Goal: Download file/media

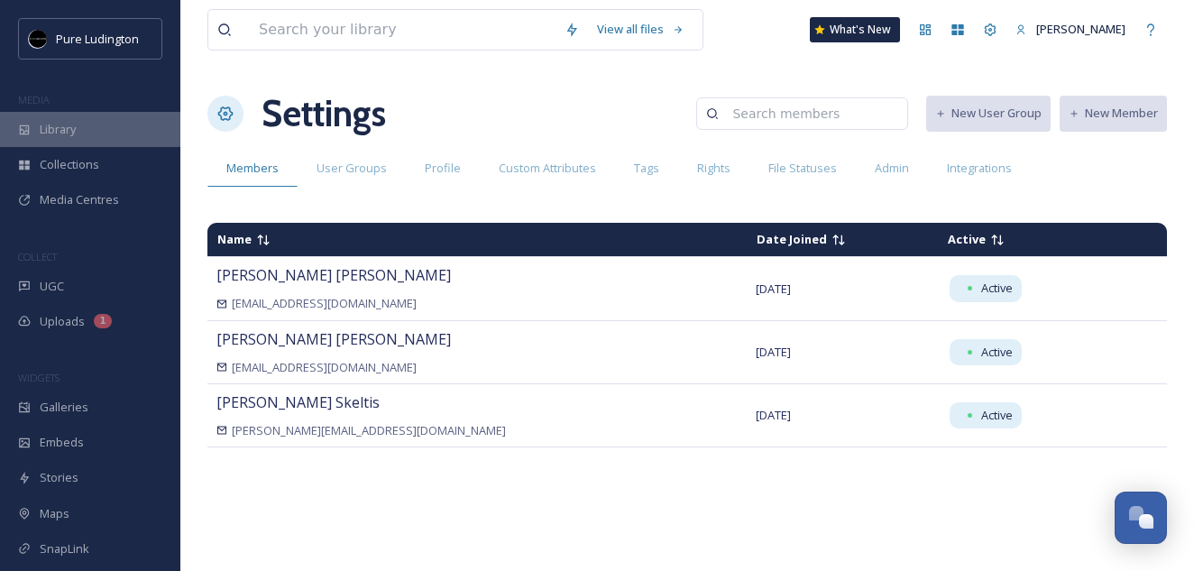
click at [113, 133] on div "Library" at bounding box center [90, 129] width 180 height 35
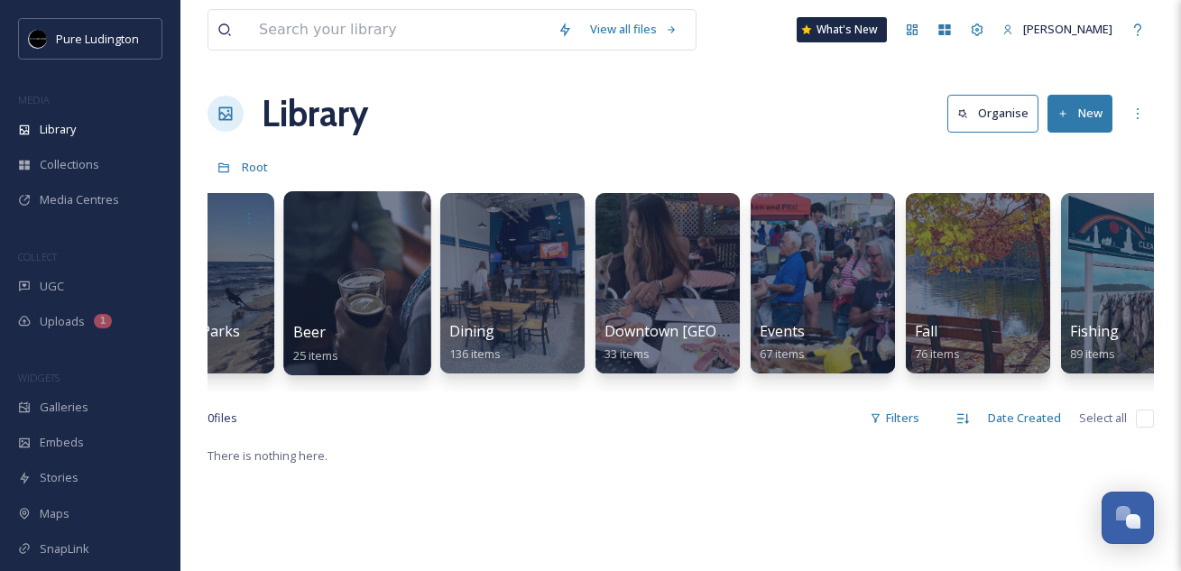
scroll to position [0, 693]
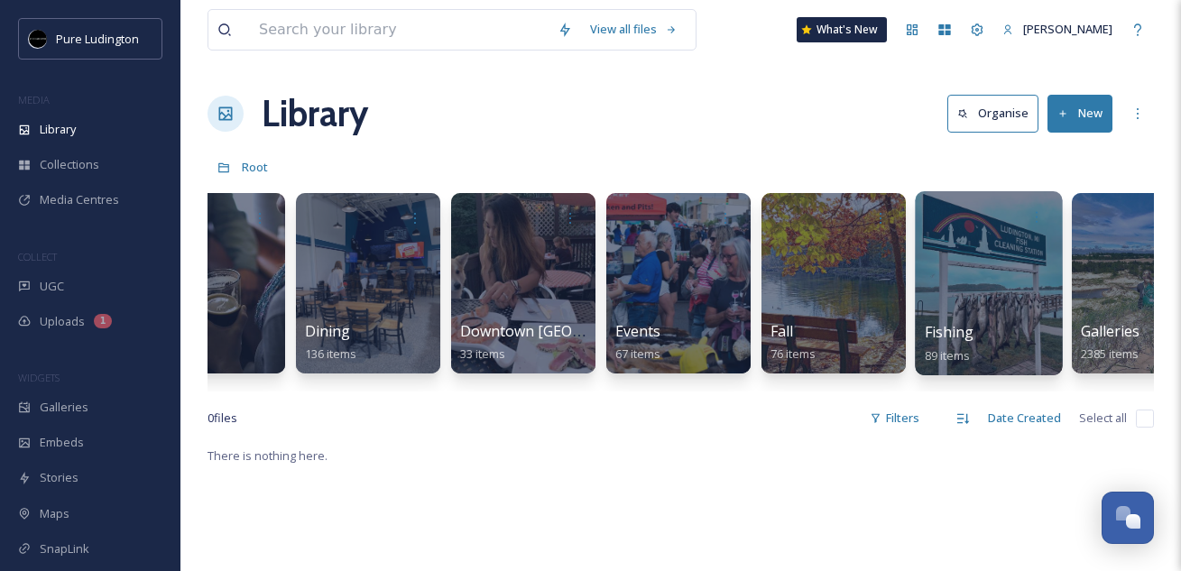
click at [952, 234] on div at bounding box center [988, 283] width 147 height 184
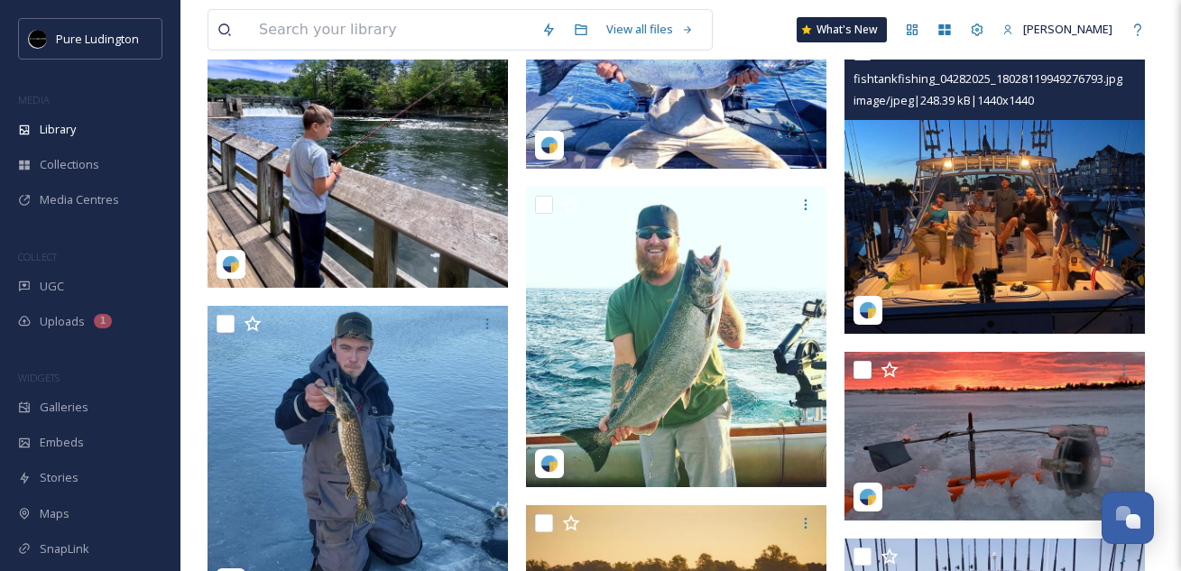
scroll to position [6713, 0]
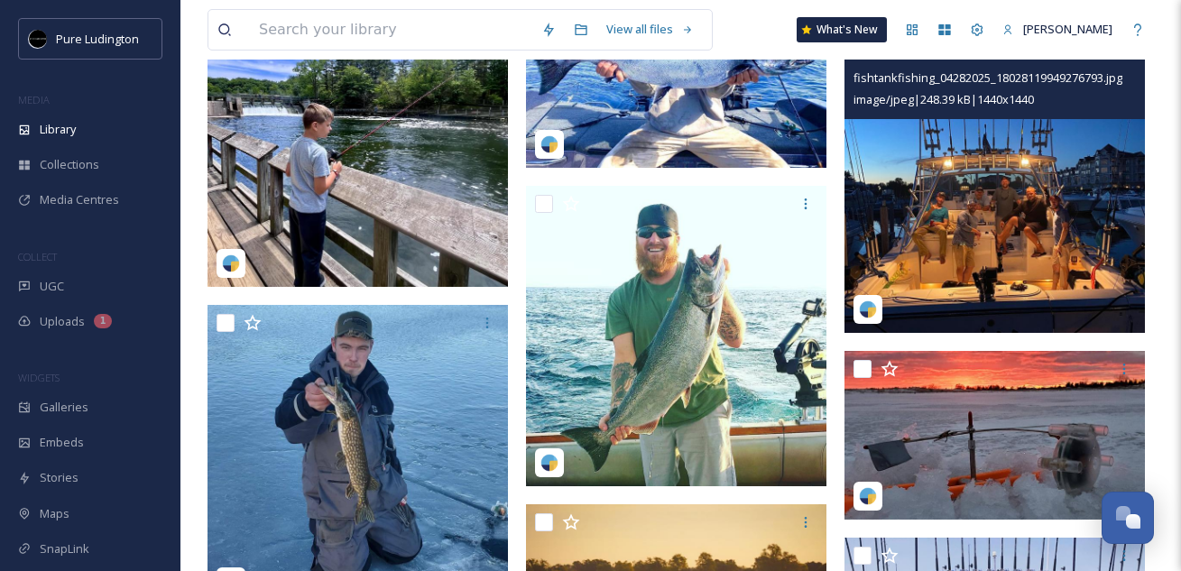
click at [896, 180] on img at bounding box center [994, 182] width 300 height 300
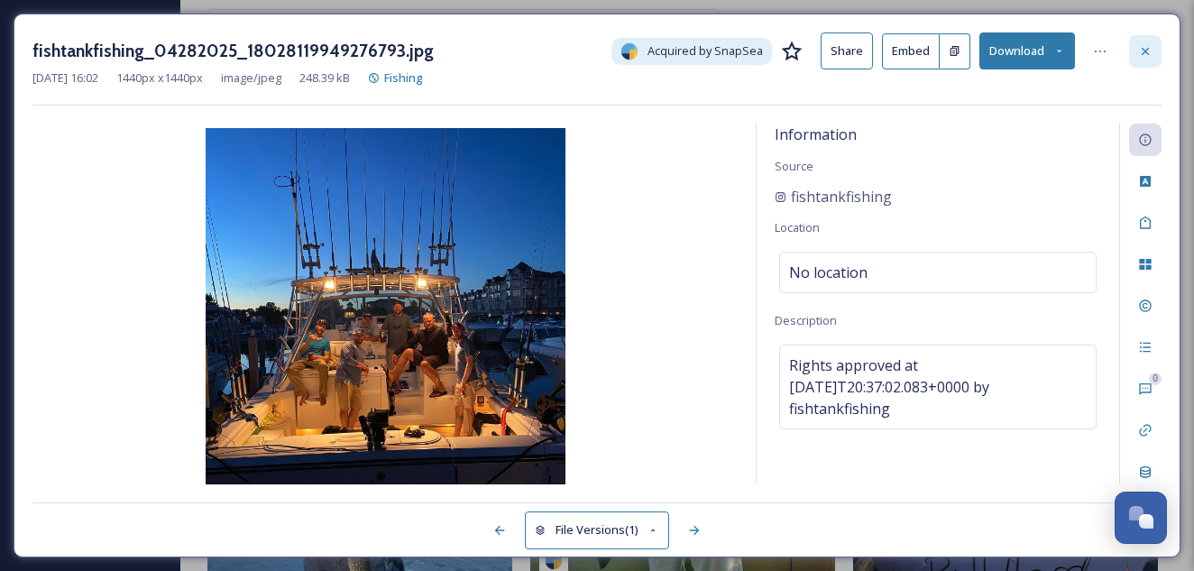
click at [1145, 48] on icon at bounding box center [1145, 51] width 14 height 14
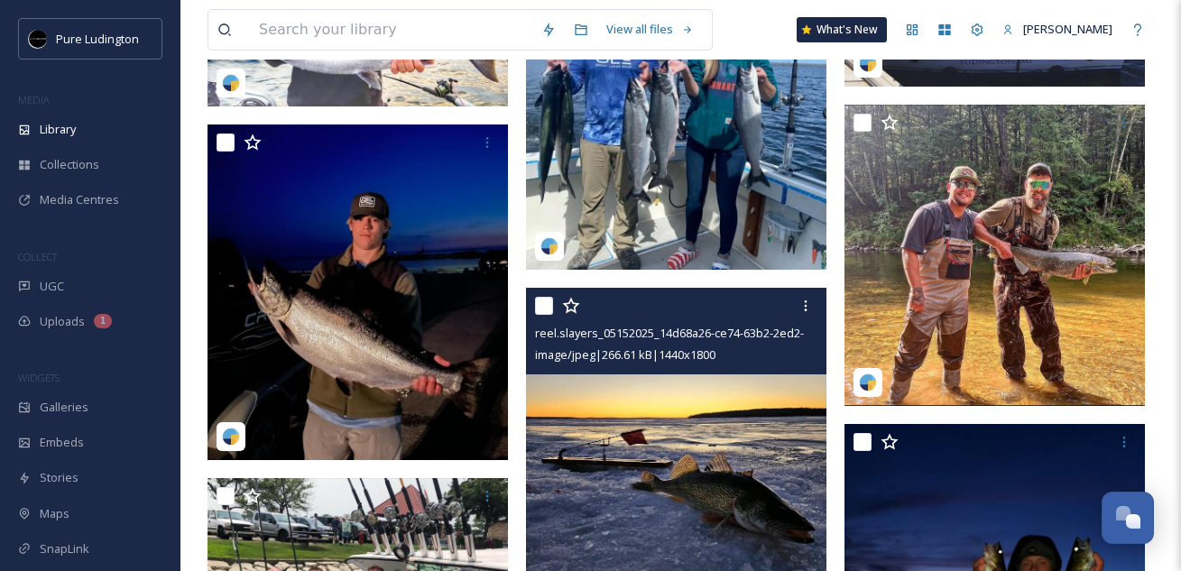
scroll to position [7563, 0]
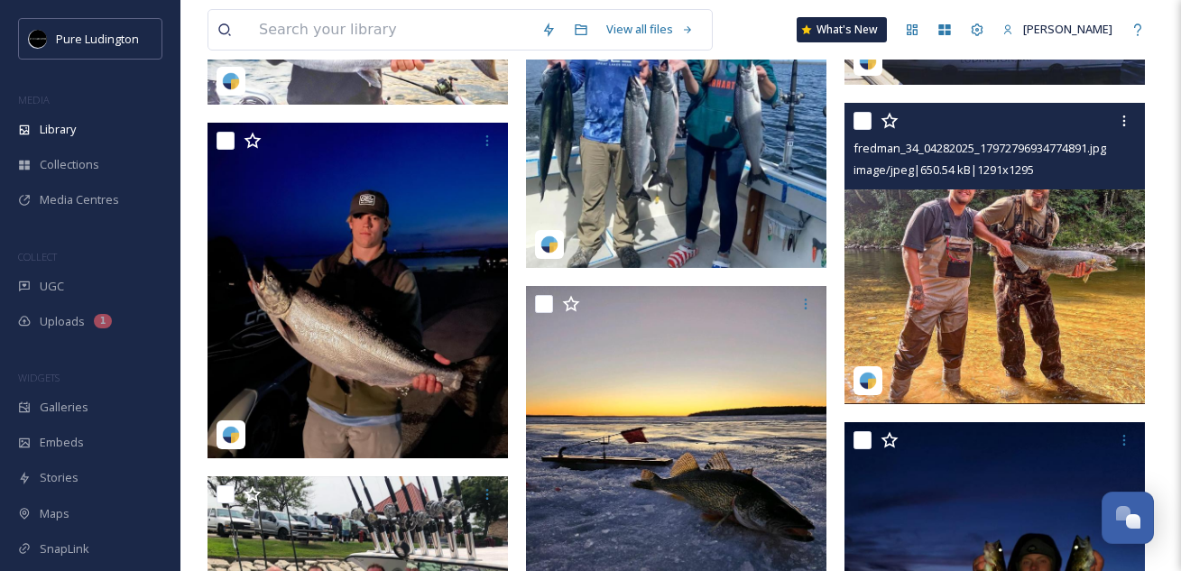
click at [977, 229] on img at bounding box center [994, 253] width 300 height 301
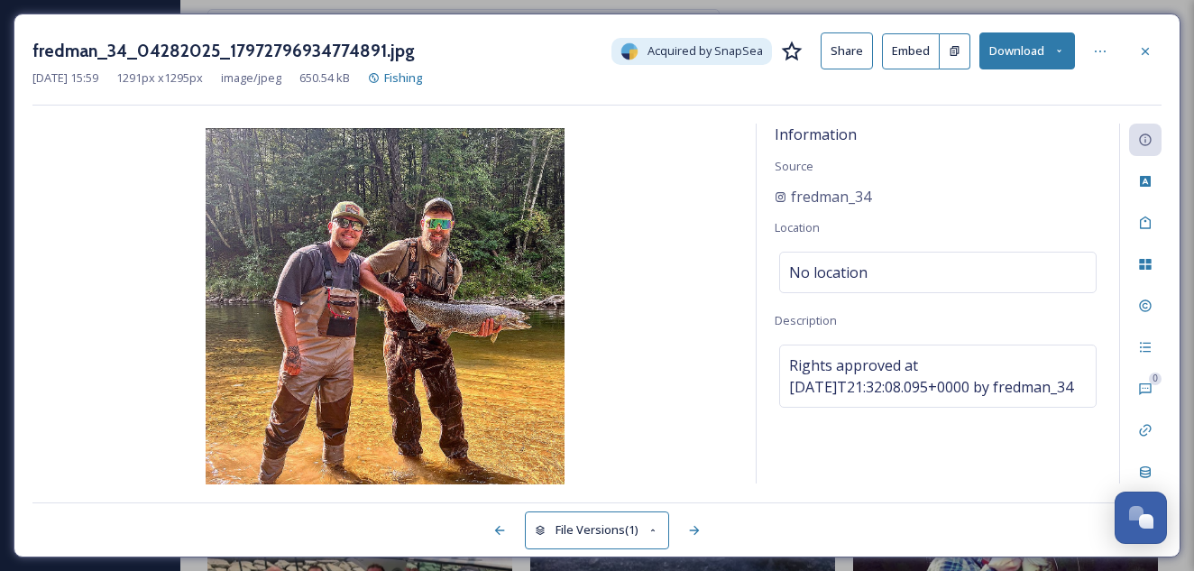
click at [1053, 51] on icon at bounding box center [1059, 51] width 12 height 12
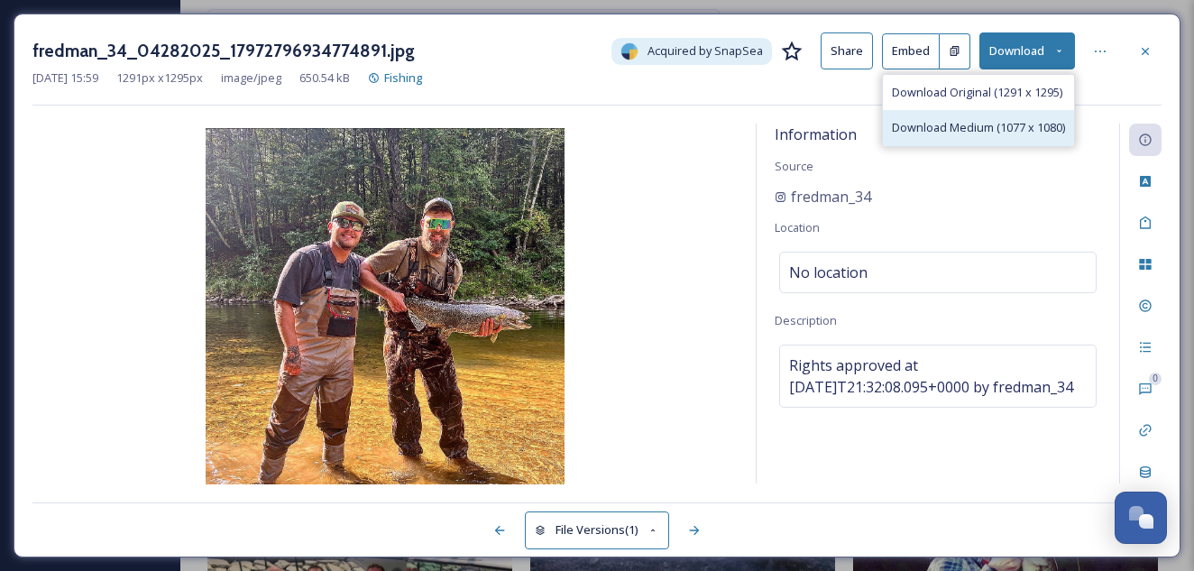
click at [985, 123] on span "Download Medium (1077 x 1080)" at bounding box center [978, 127] width 173 height 17
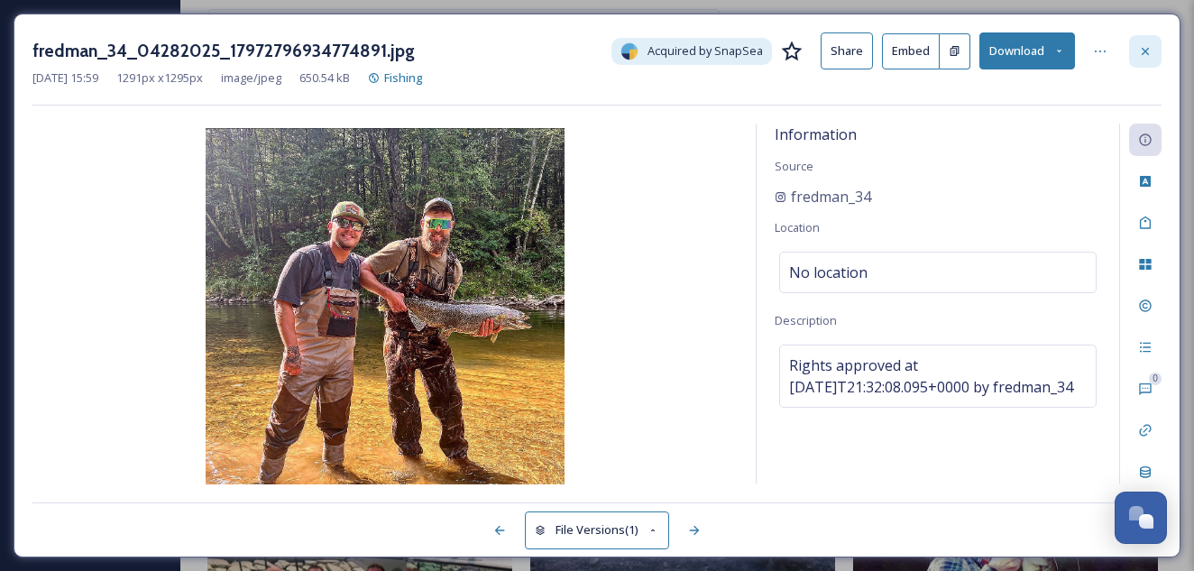
click at [1140, 50] on icon at bounding box center [1145, 51] width 14 height 14
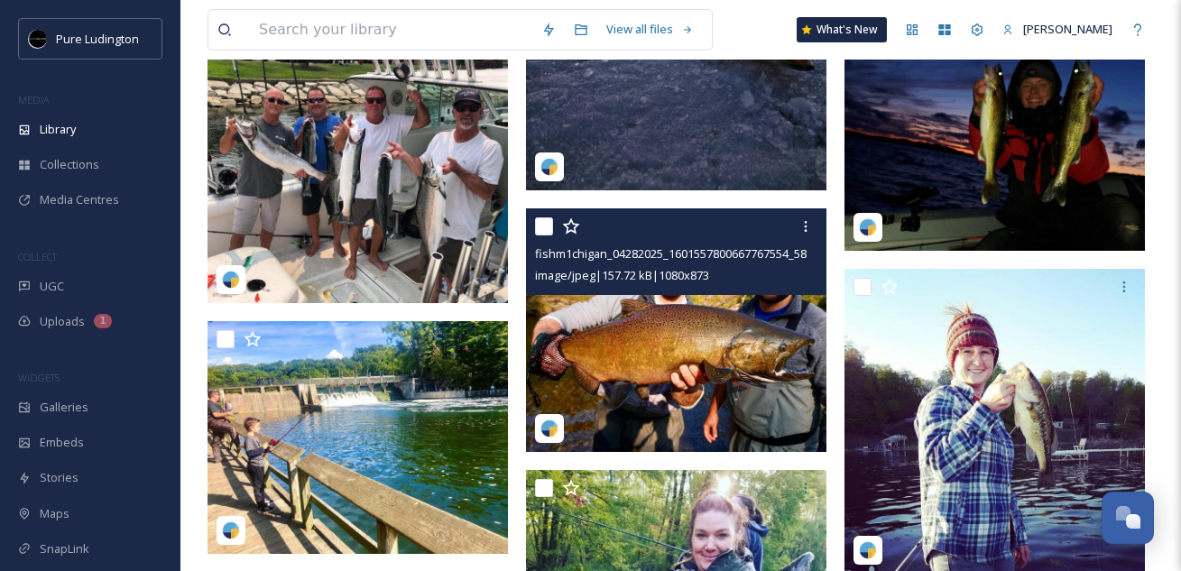
scroll to position [8041, 0]
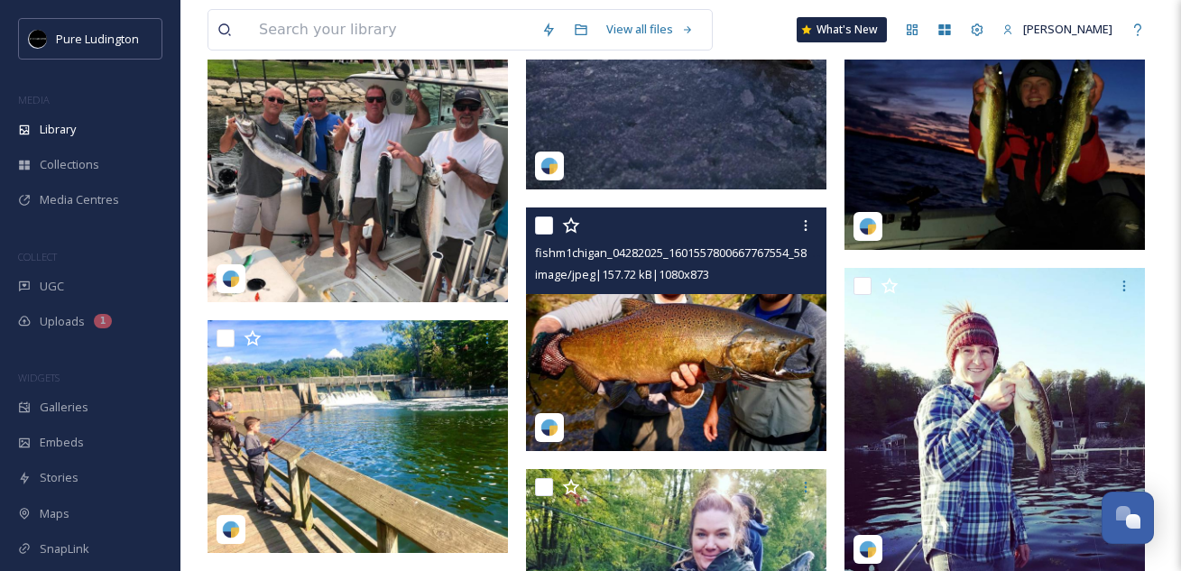
click at [685, 324] on img at bounding box center [676, 328] width 300 height 243
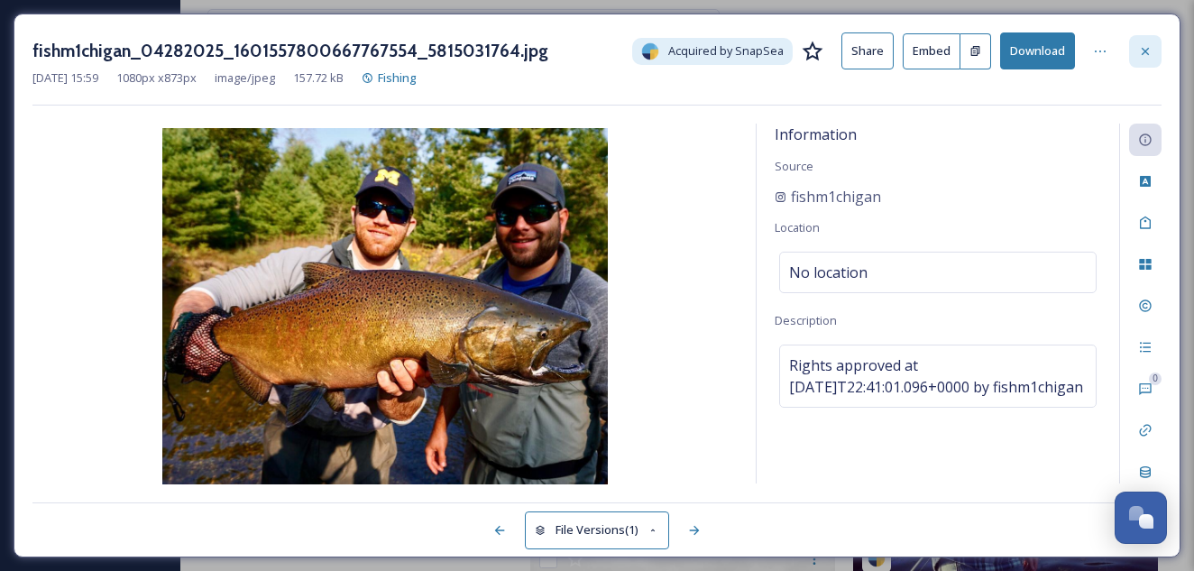
click at [1147, 51] on icon at bounding box center [1145, 51] width 14 height 14
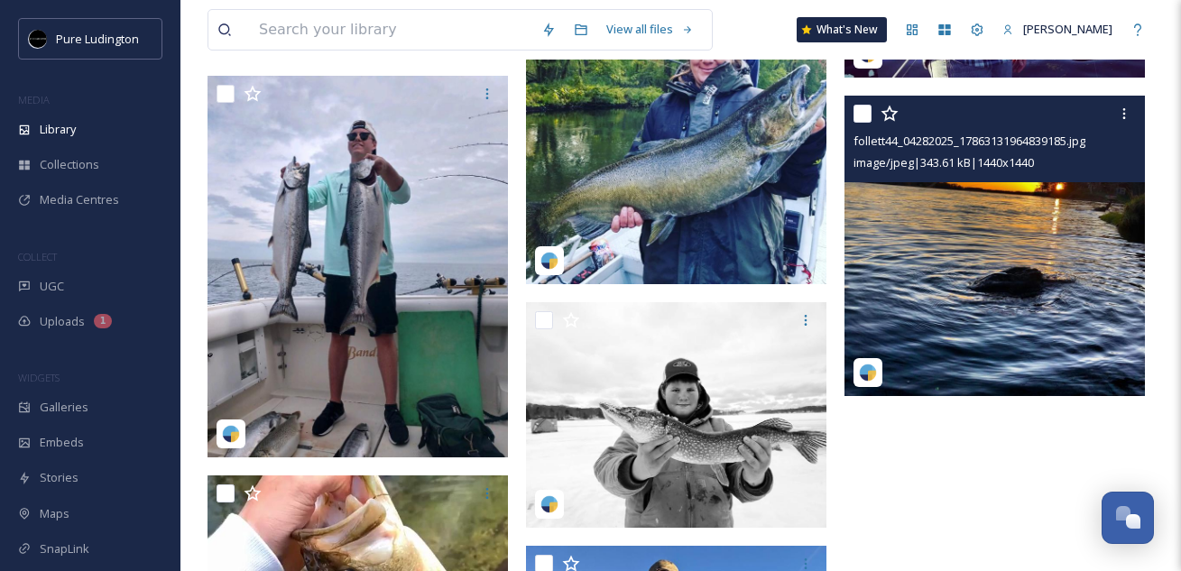
scroll to position [8538, 0]
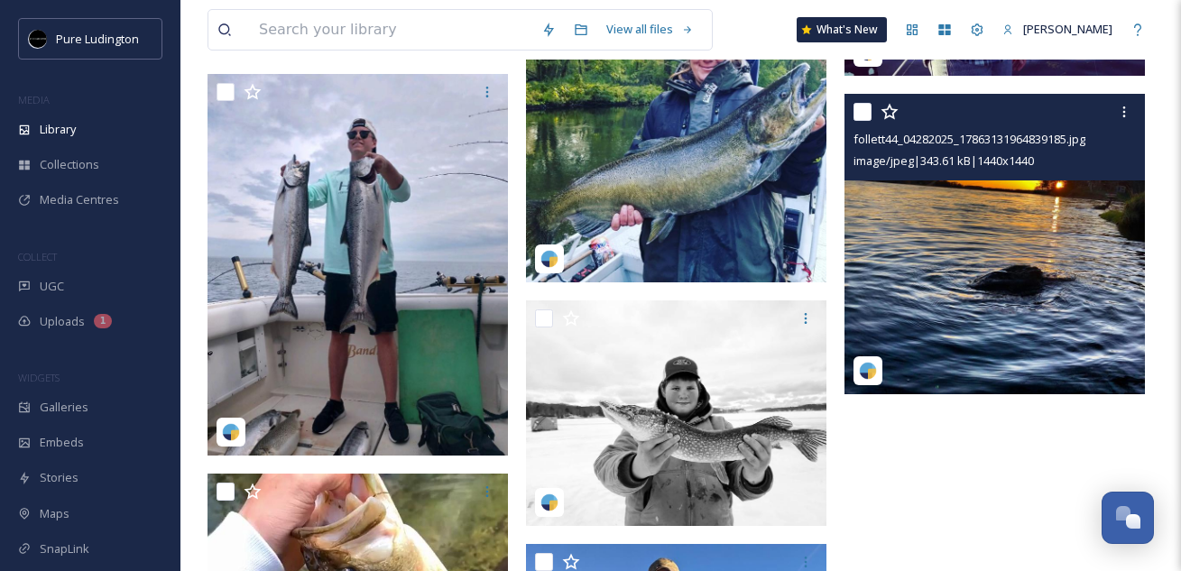
click at [998, 266] on img at bounding box center [994, 244] width 300 height 300
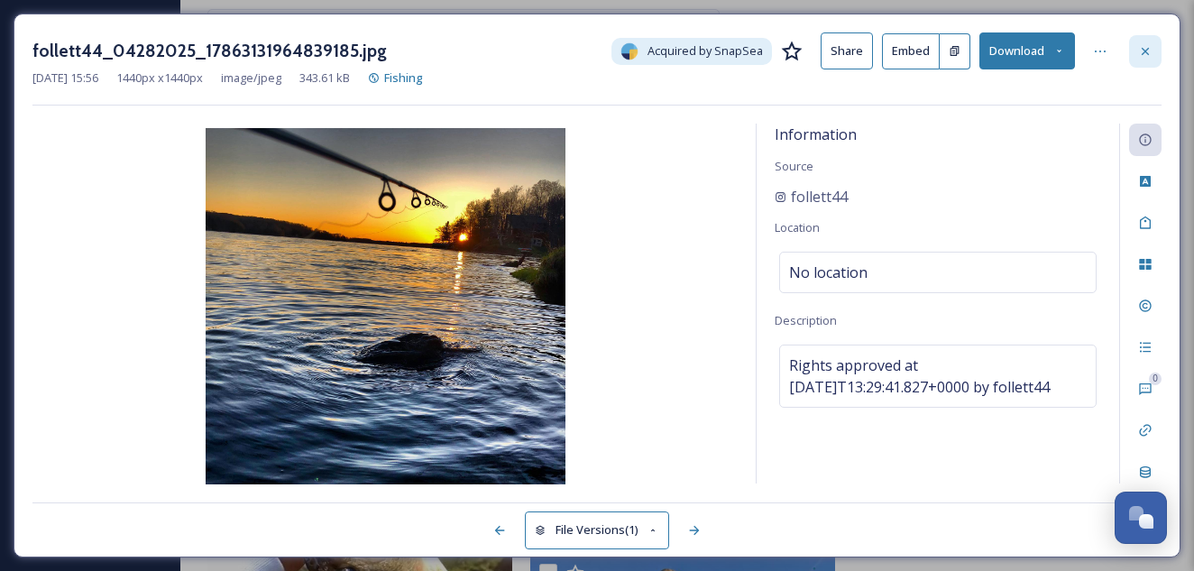
click at [1148, 57] on icon at bounding box center [1145, 51] width 14 height 14
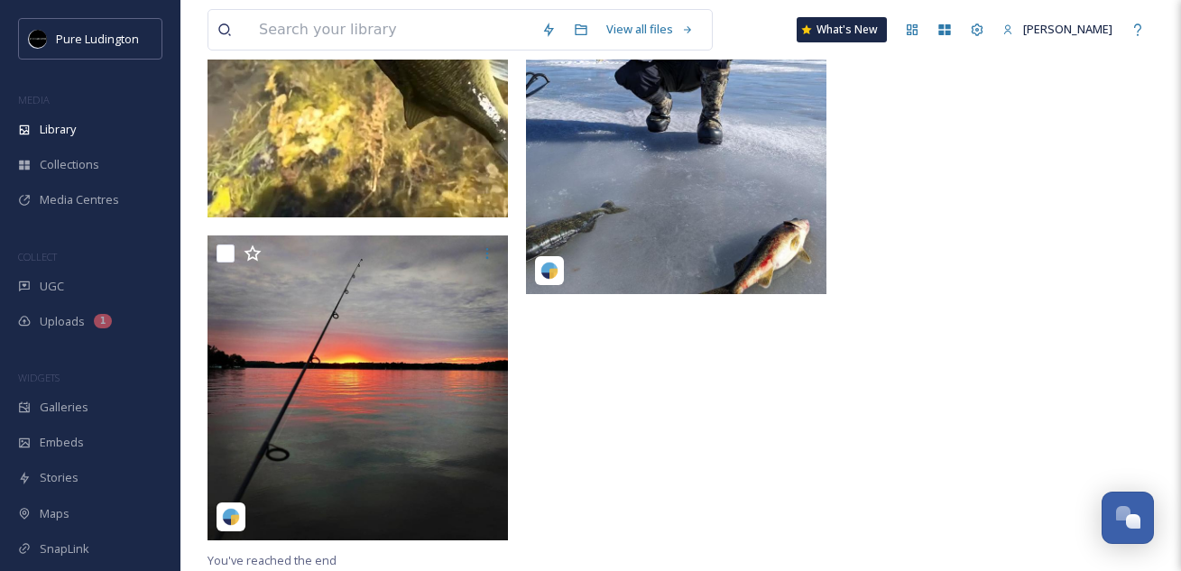
scroll to position [9171, 0]
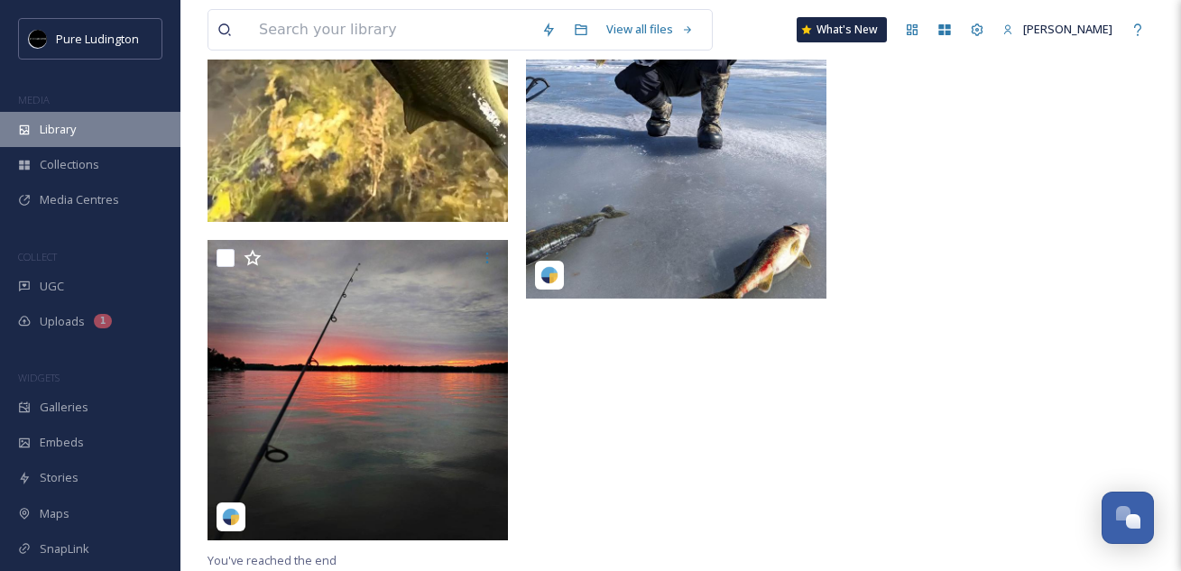
click at [90, 127] on div "Library" at bounding box center [90, 129] width 180 height 35
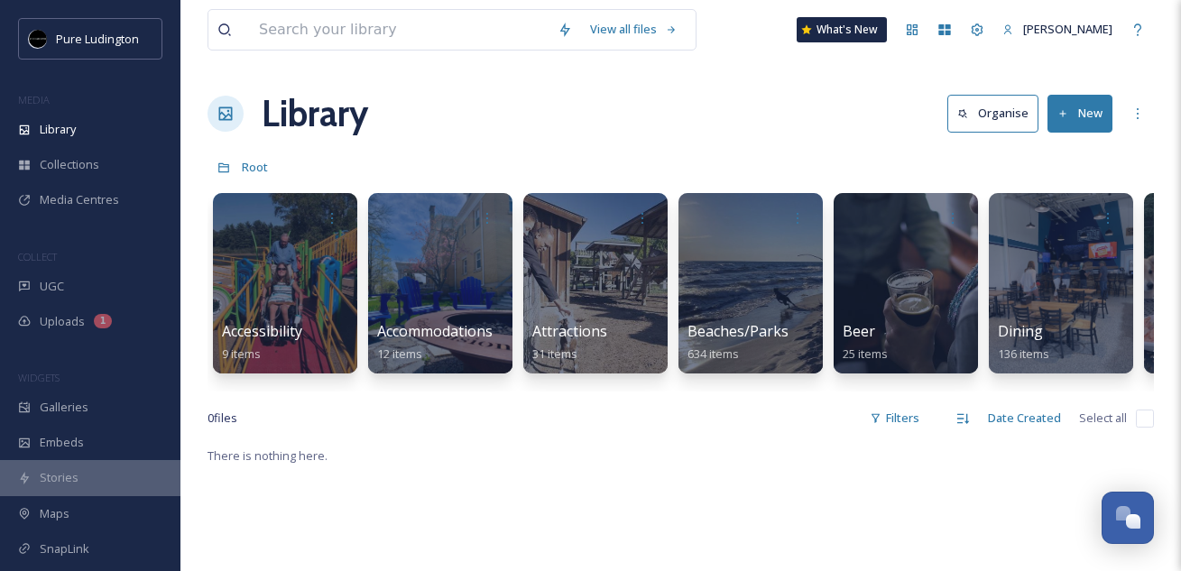
scroll to position [3, 0]
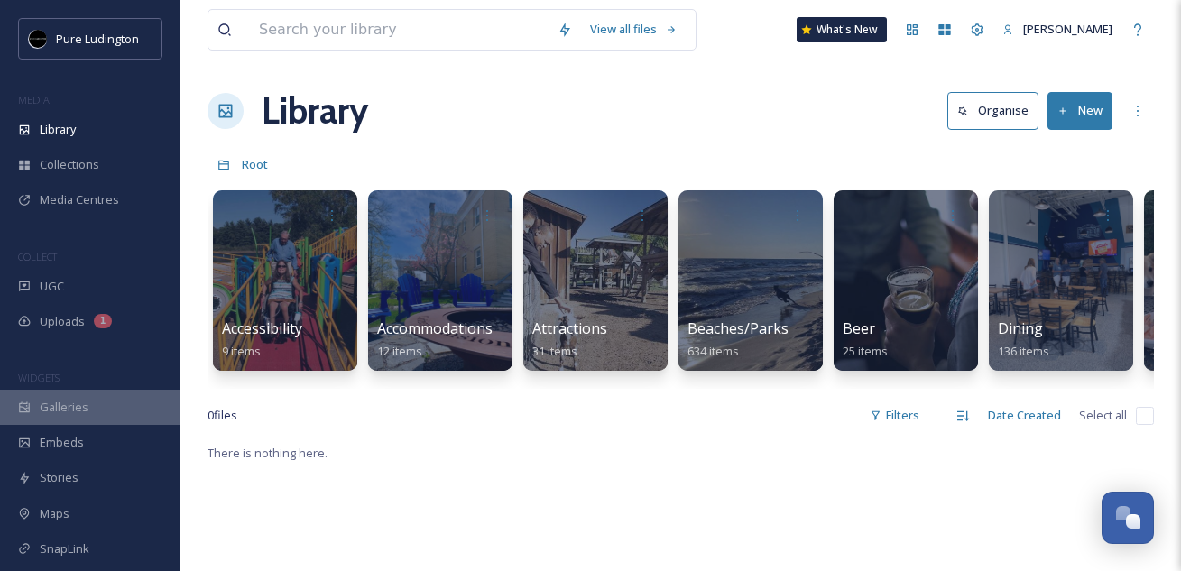
click at [64, 407] on span "Galleries" at bounding box center [64, 407] width 49 height 17
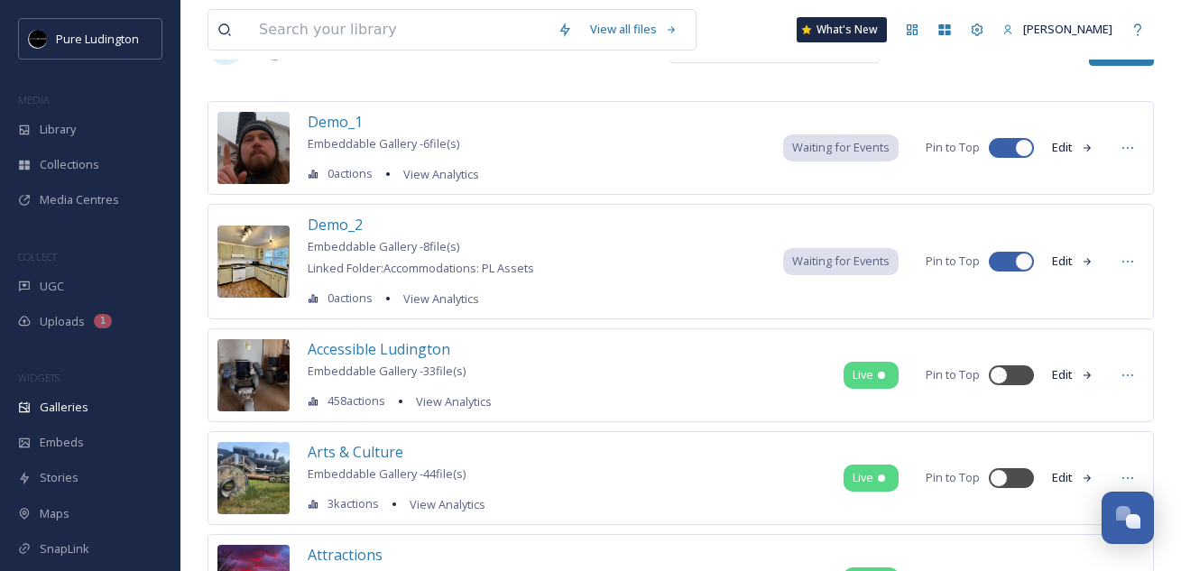
scroll to position [41, 0]
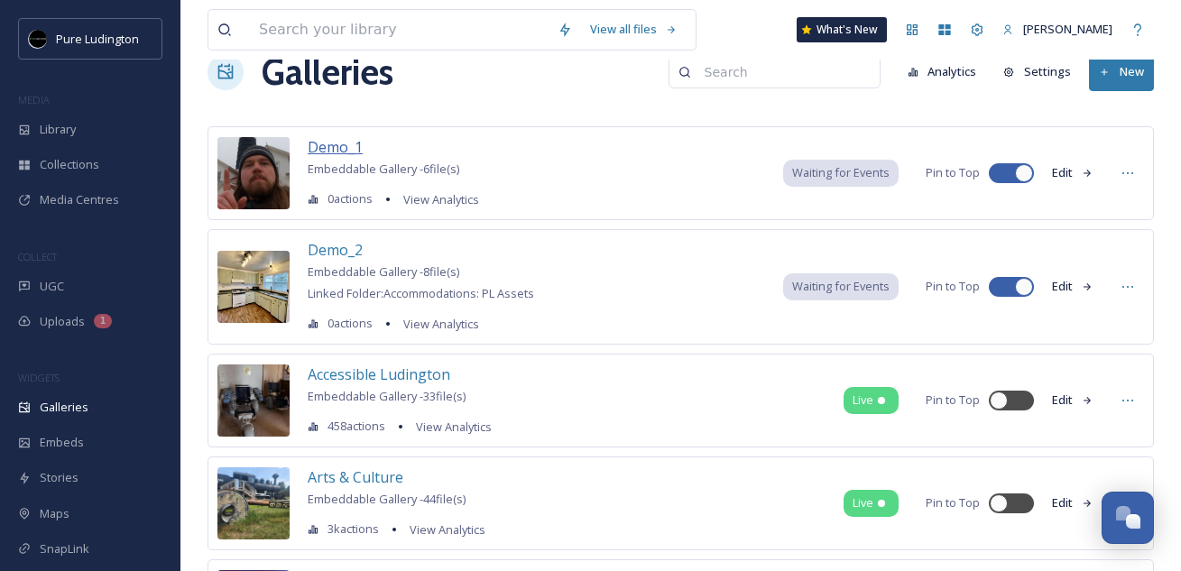
click at [342, 139] on span "Demo_1" at bounding box center [335, 147] width 55 height 20
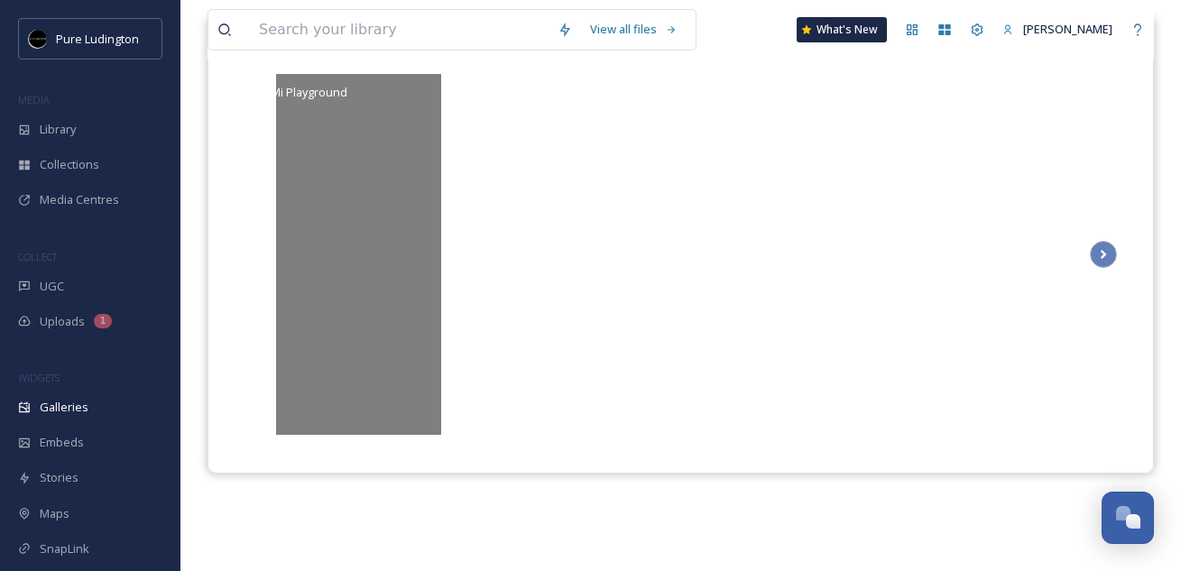
scroll to position [258, 0]
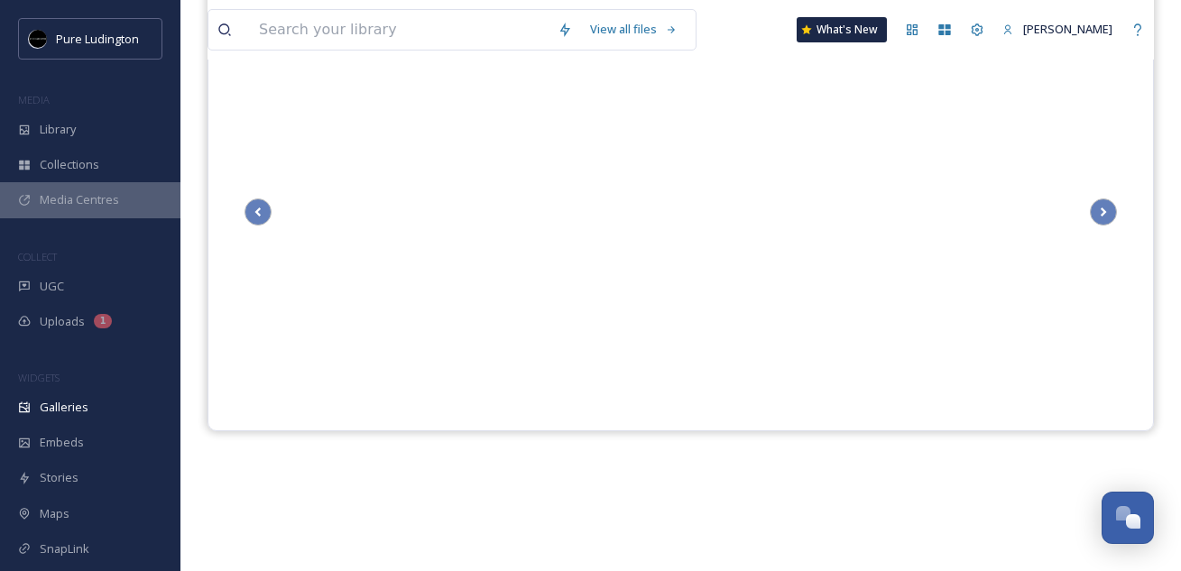
click at [84, 185] on div "Media Centres" at bounding box center [90, 199] width 180 height 35
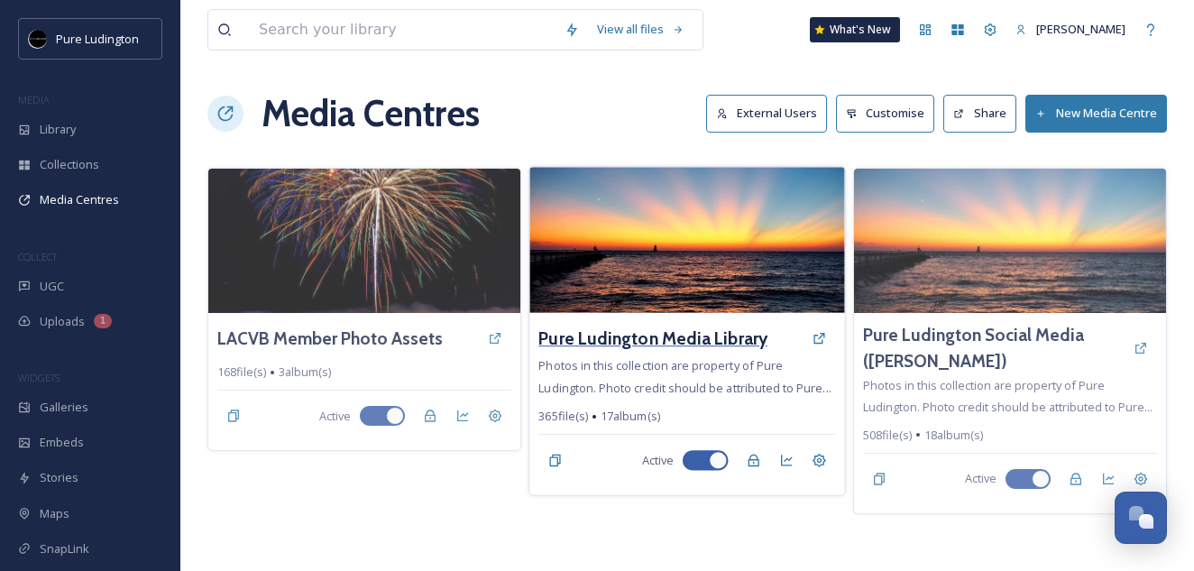
click at [570, 335] on h3 "Pure Ludington Media Library" at bounding box center [652, 339] width 229 height 26
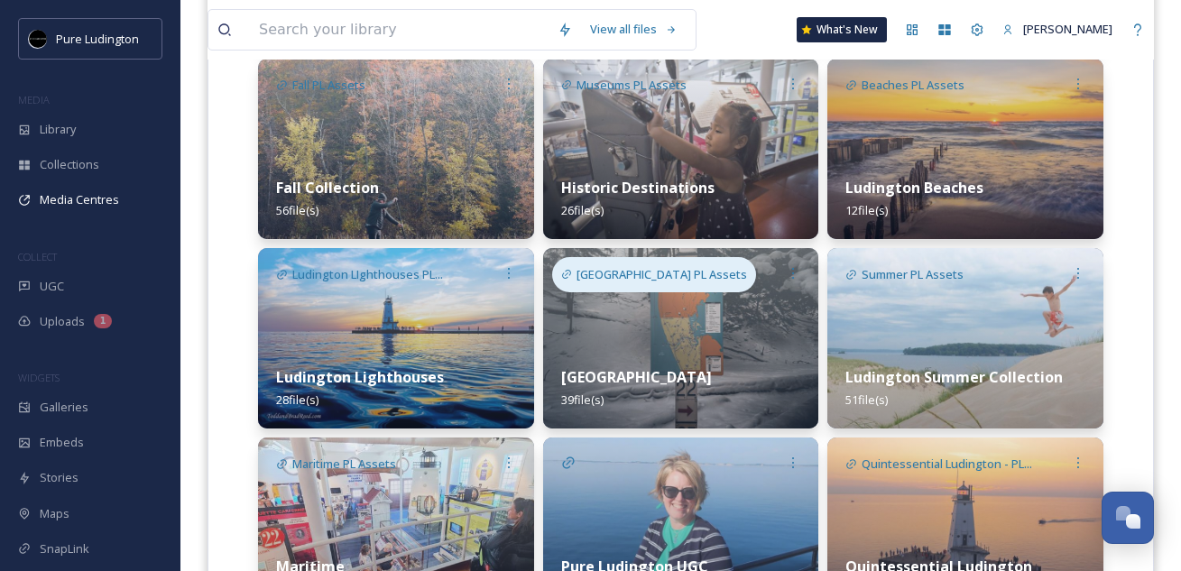
scroll to position [639, 0]
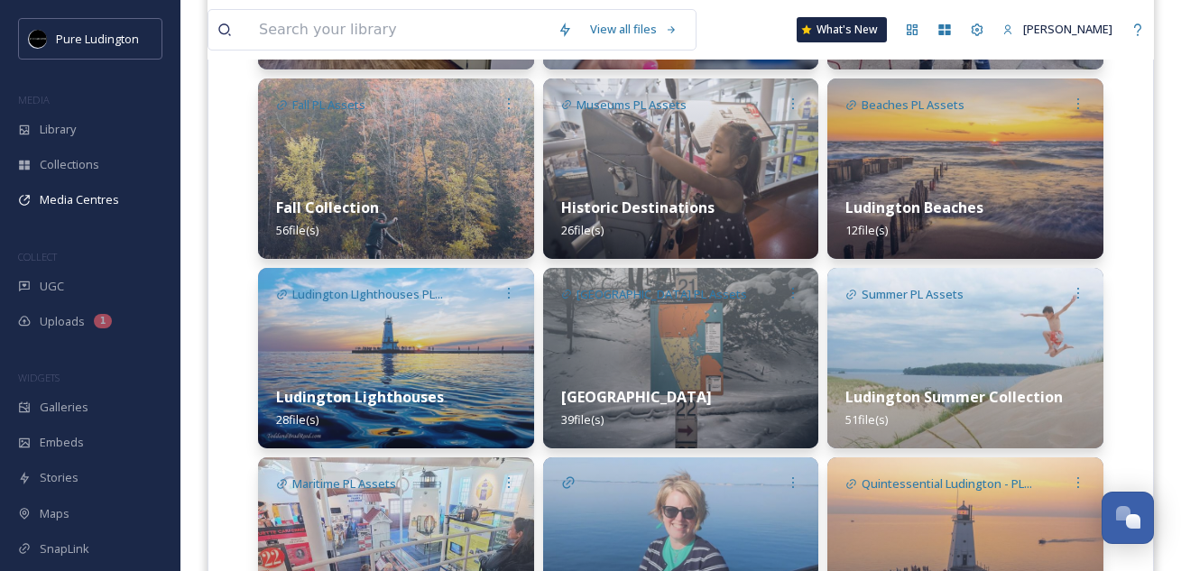
click at [464, 168] on img at bounding box center [396, 168] width 276 height 180
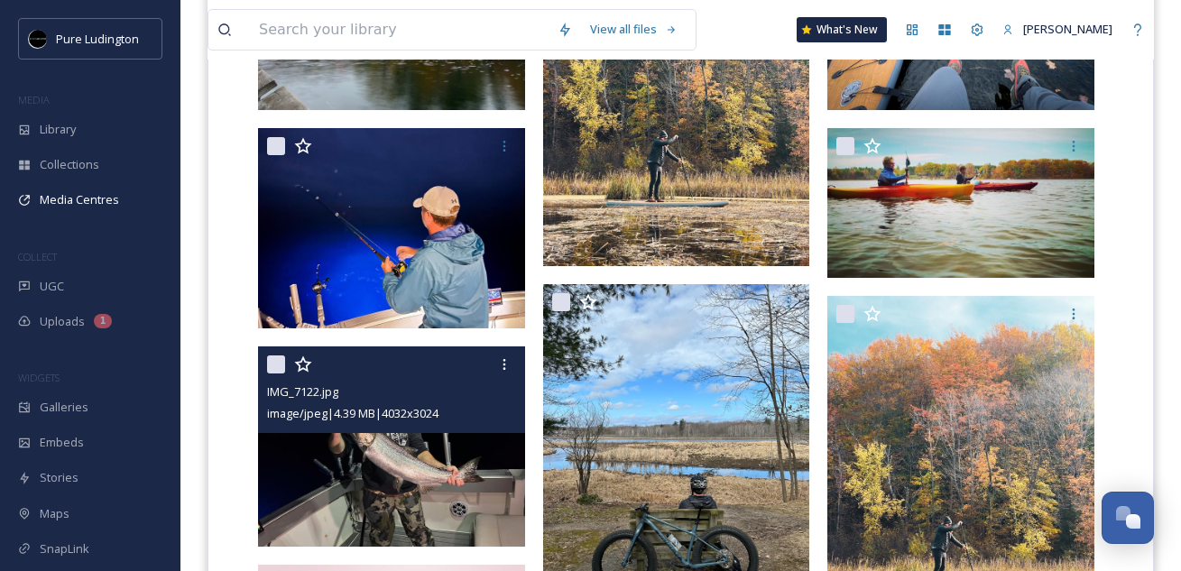
scroll to position [671, 0]
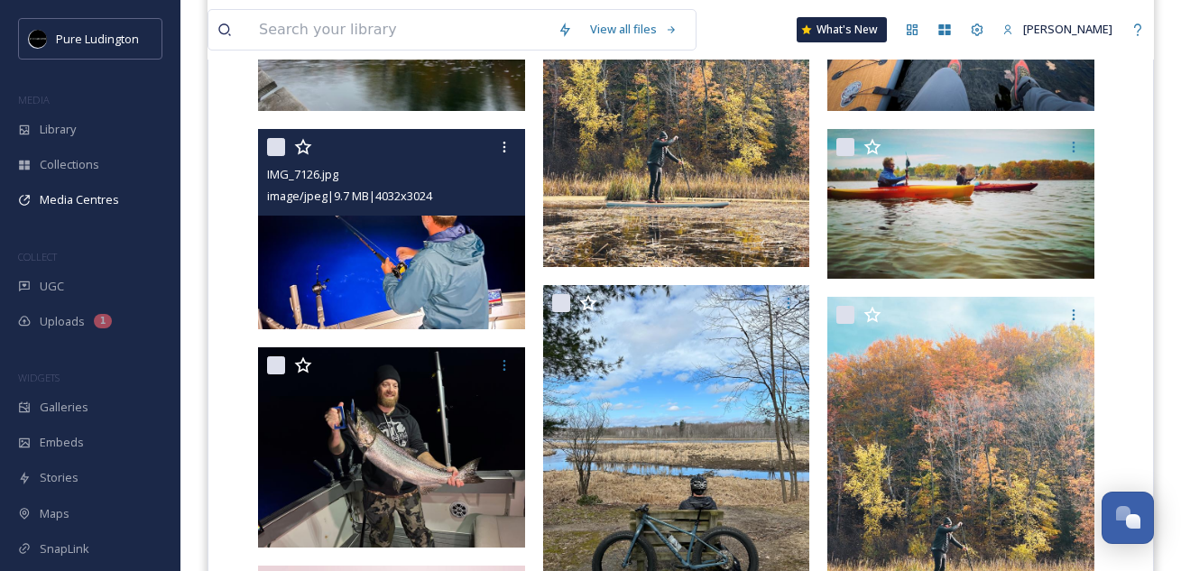
click at [433, 298] on img at bounding box center [391, 229] width 267 height 200
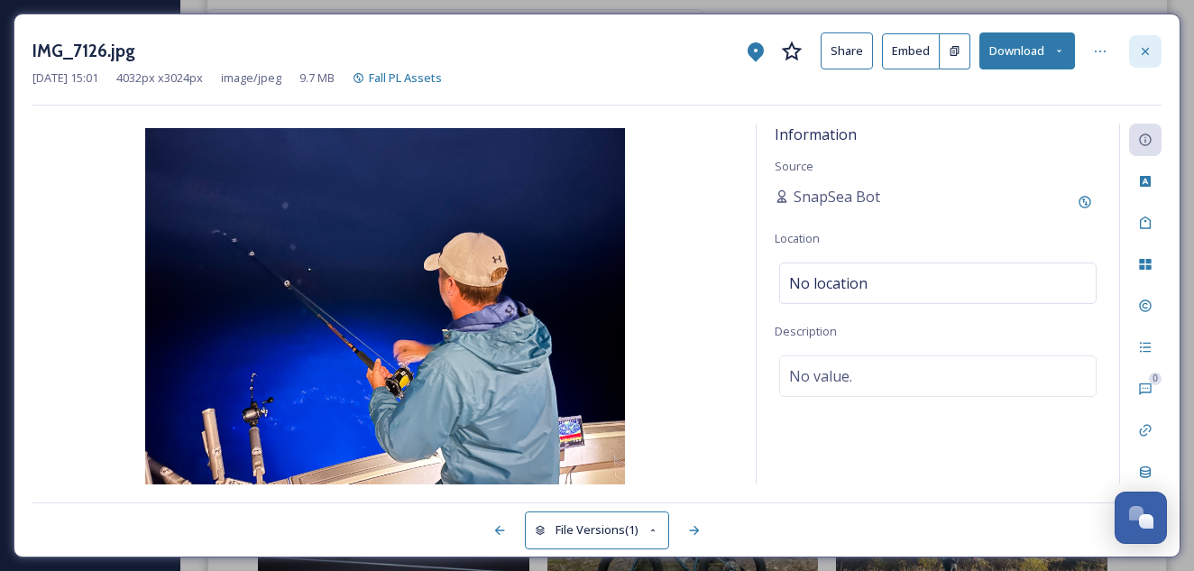
click at [1145, 51] on icon at bounding box center [1145, 50] width 7 height 7
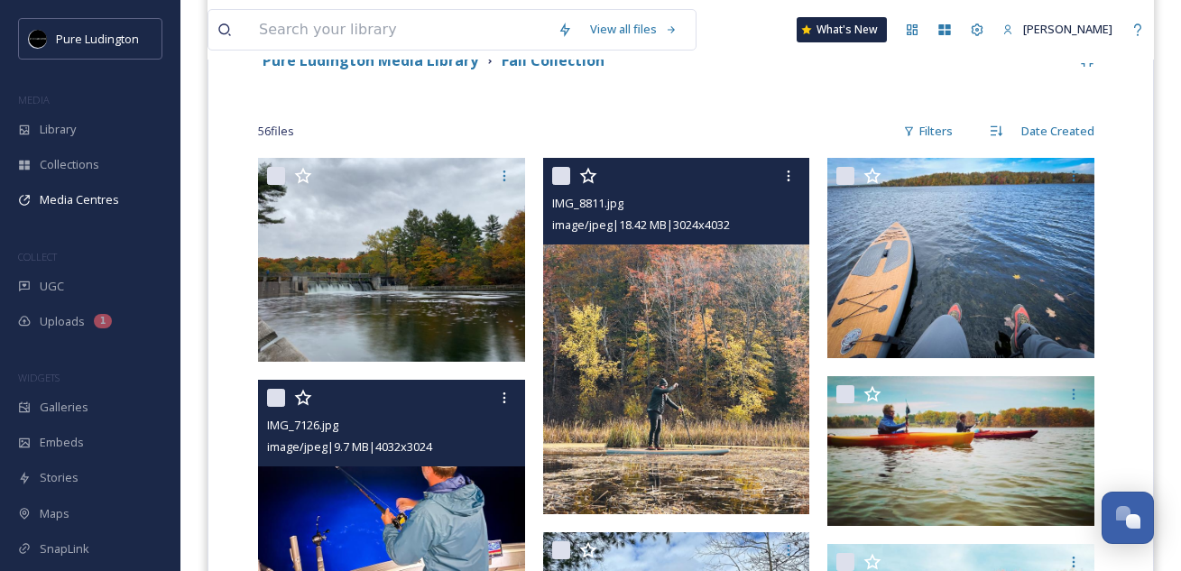
scroll to position [547, 0]
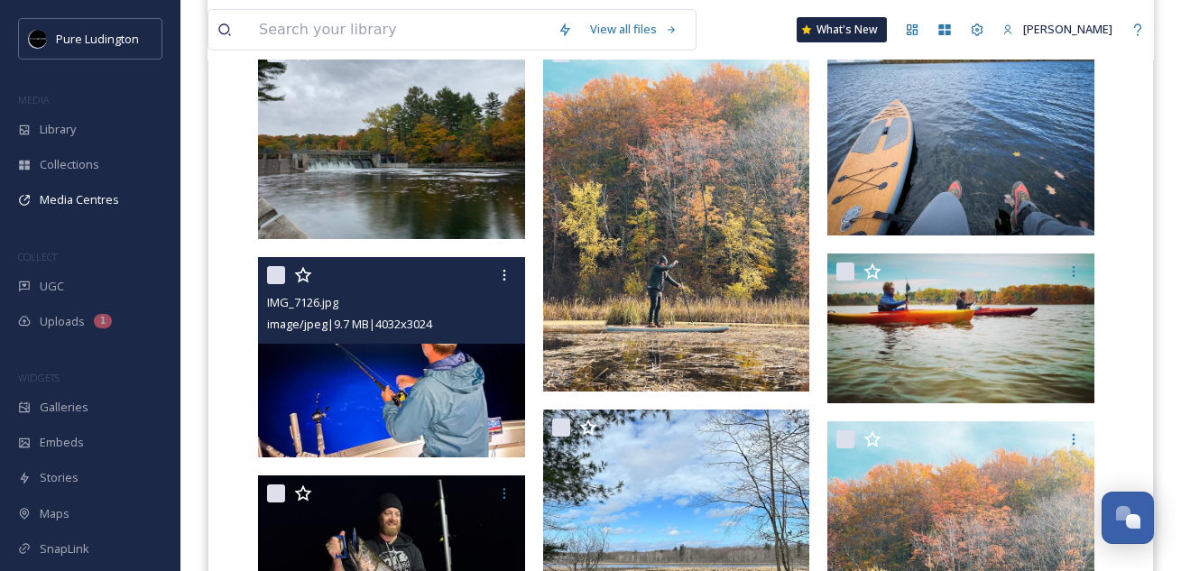
click at [305, 363] on img at bounding box center [391, 357] width 267 height 200
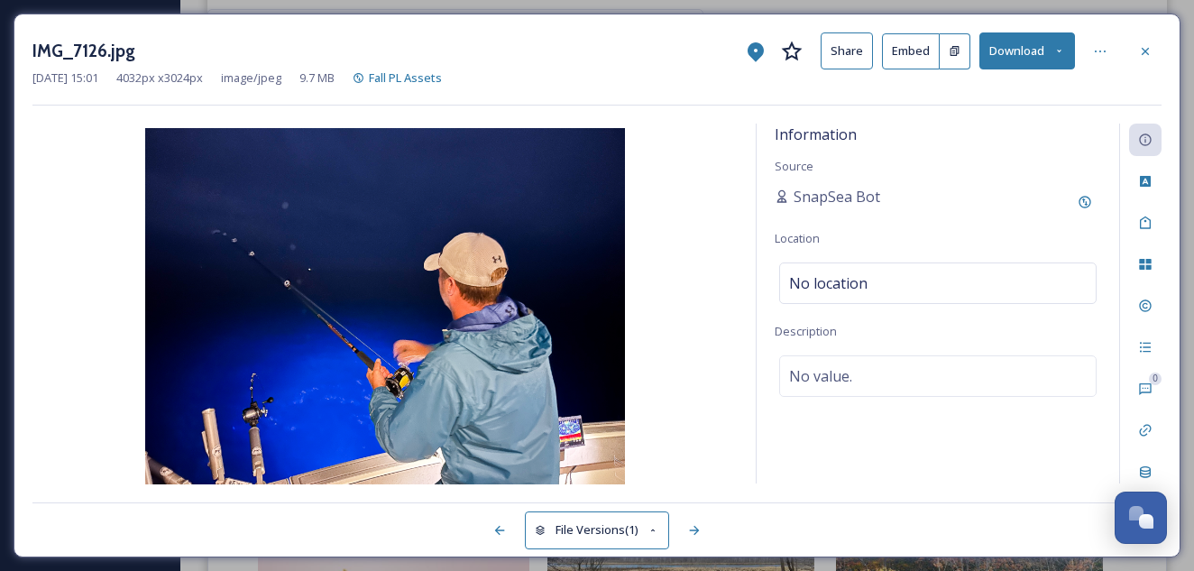
click at [1023, 58] on button "Download" at bounding box center [1027, 50] width 96 height 37
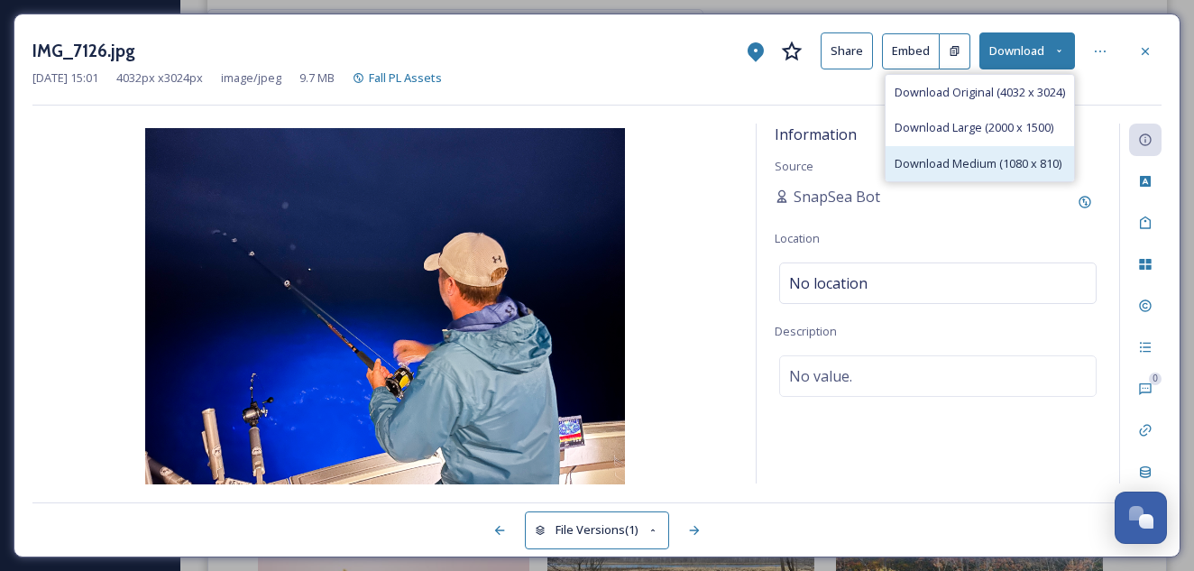
click at [988, 155] on span "Download Medium (1080 x 810)" at bounding box center [978, 163] width 167 height 17
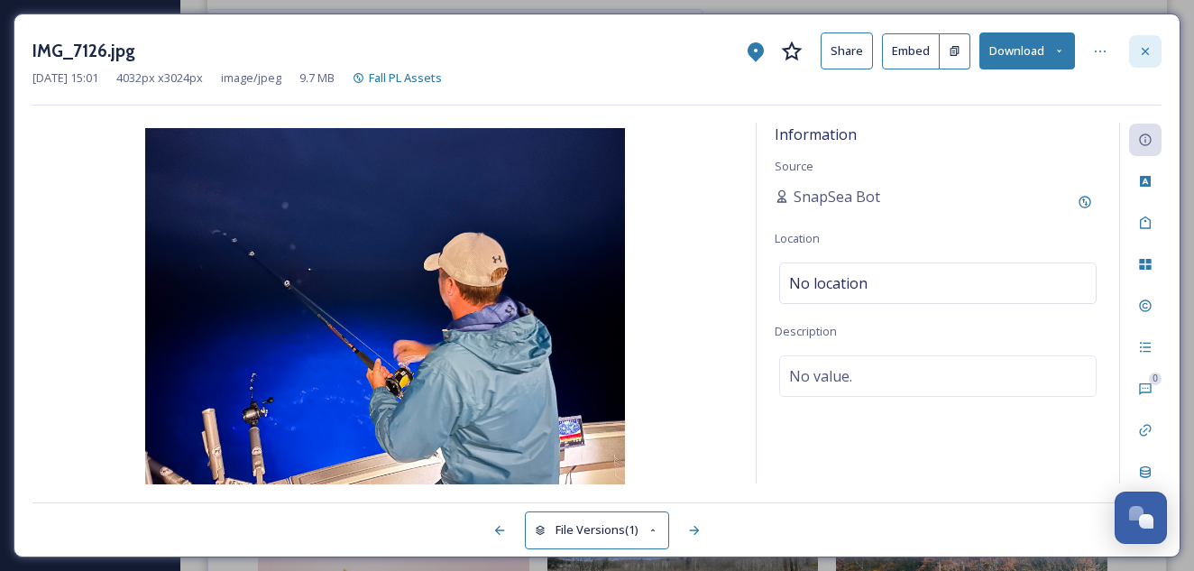
click at [1147, 44] on icon at bounding box center [1145, 51] width 14 height 14
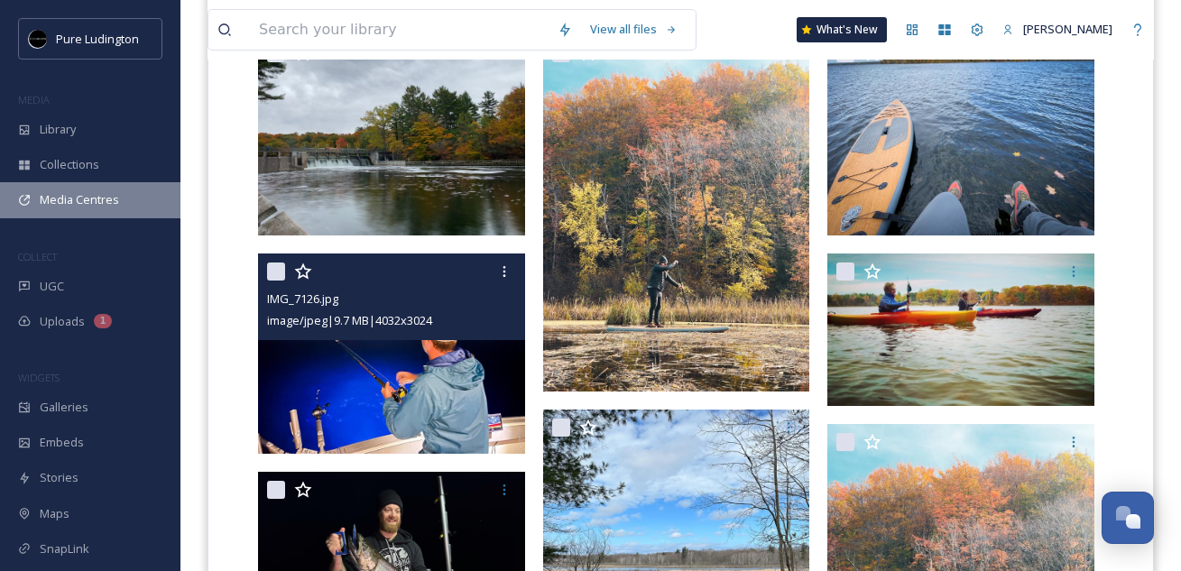
click at [91, 195] on span "Media Centres" at bounding box center [79, 199] width 79 height 17
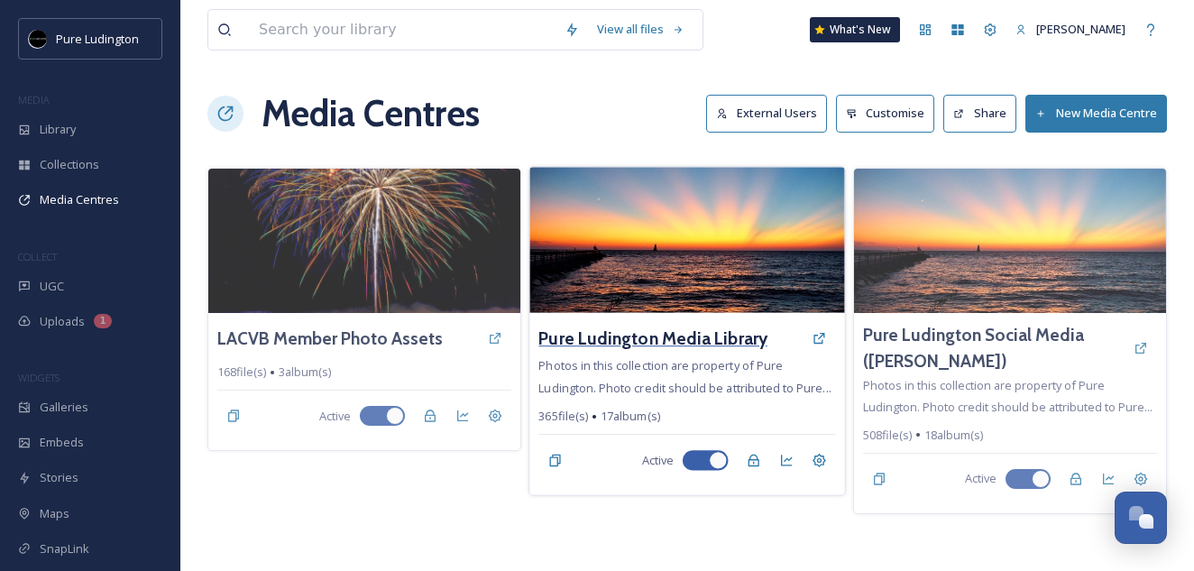
click at [584, 339] on h3 "Pure Ludington Media Library" at bounding box center [652, 339] width 229 height 26
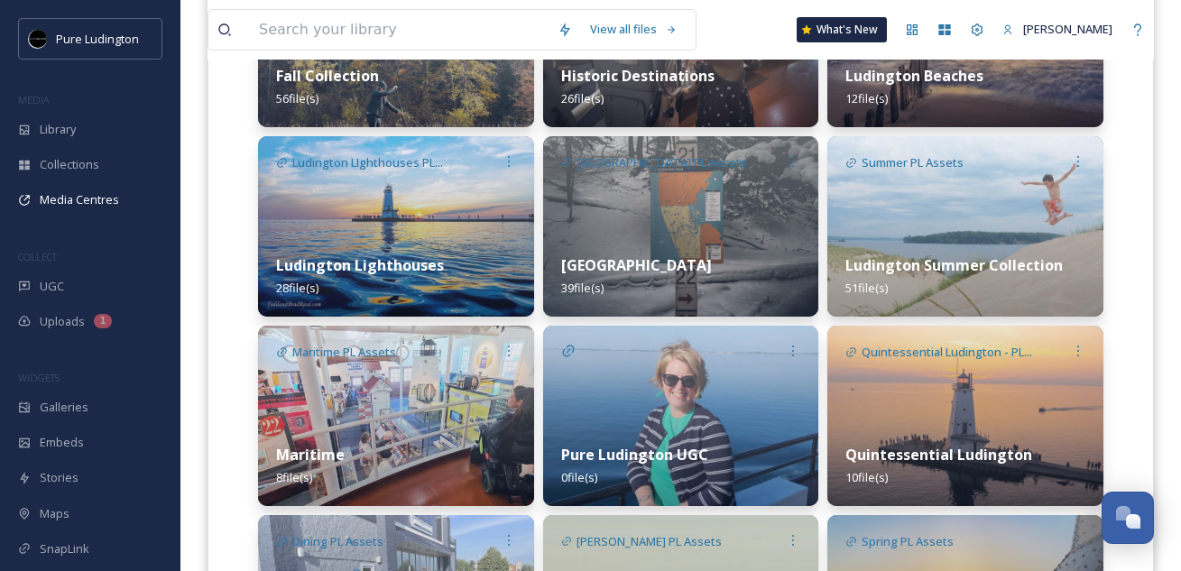
scroll to position [864, 0]
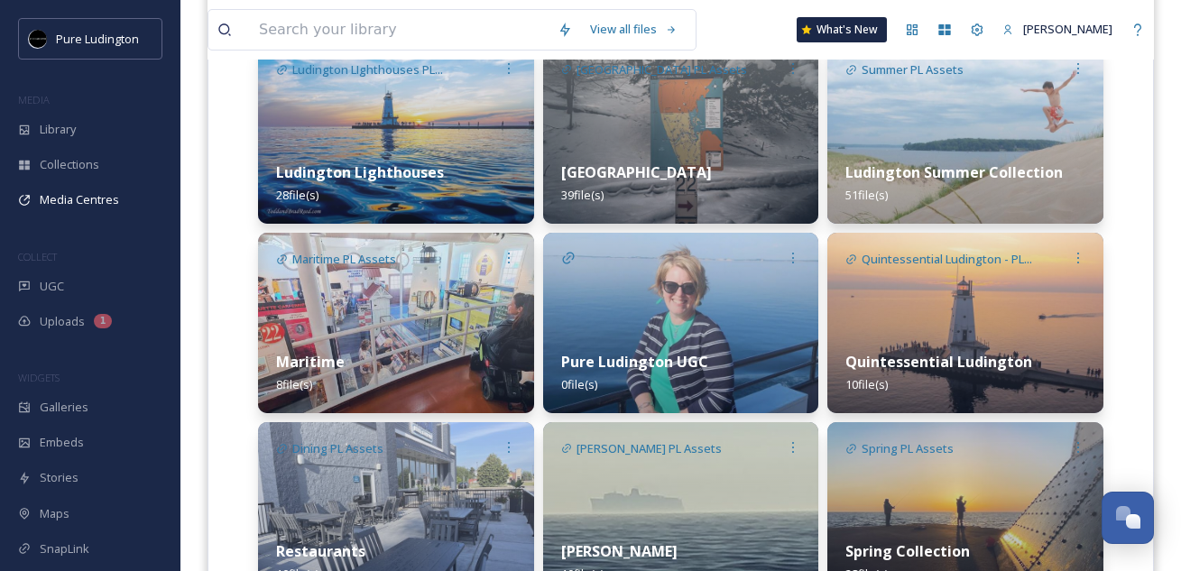
click at [584, 339] on div "Pure Ludington UGC 0 file(s)" at bounding box center [681, 373] width 276 height 80
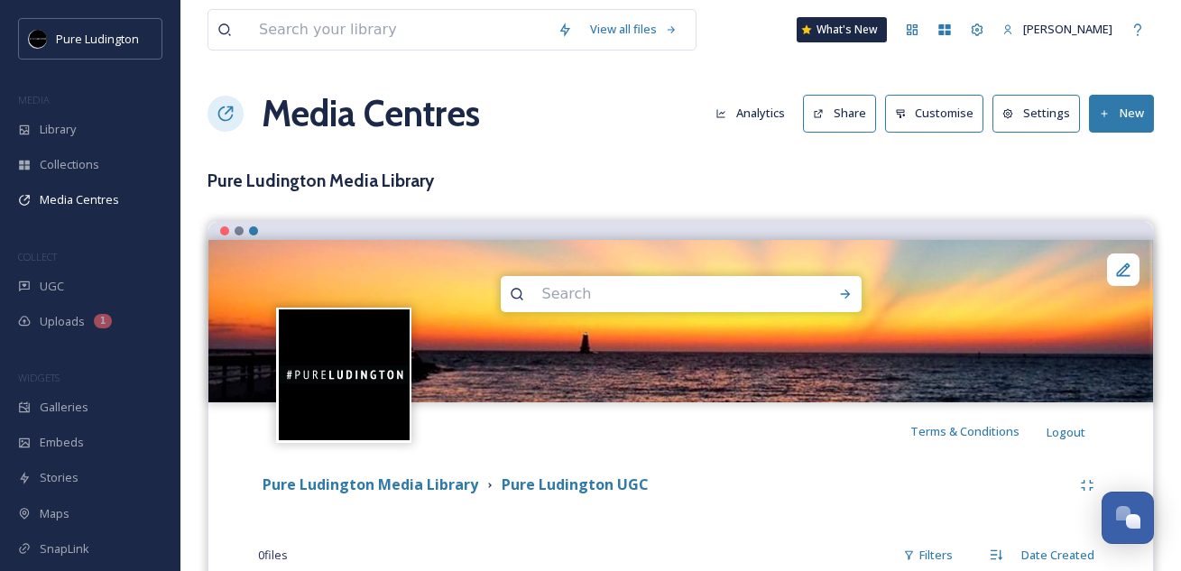
scroll to position [97, 0]
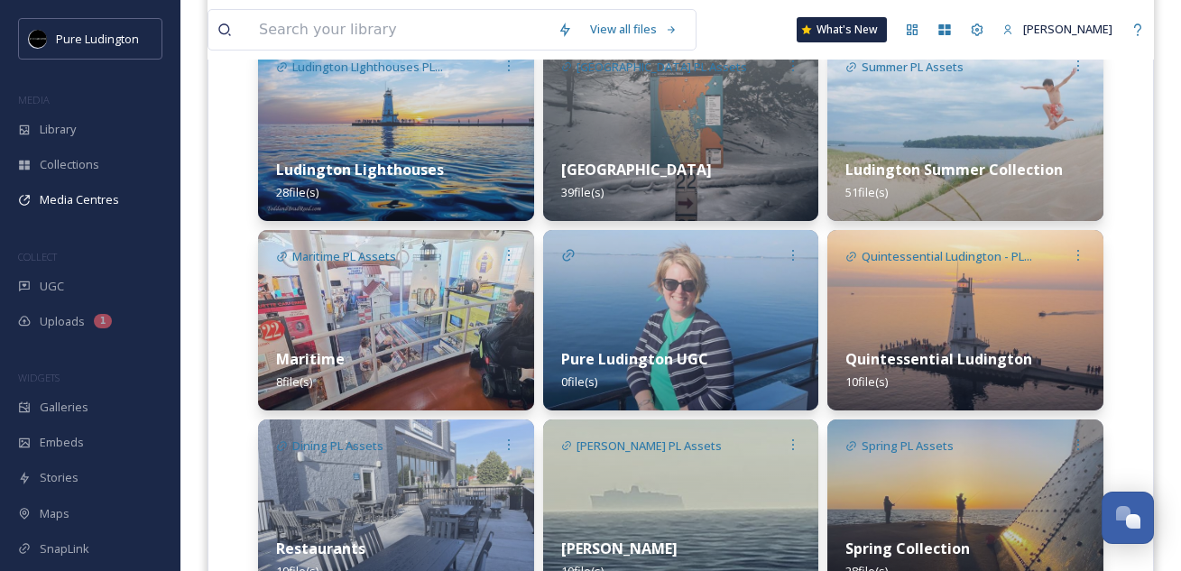
scroll to position [894, 0]
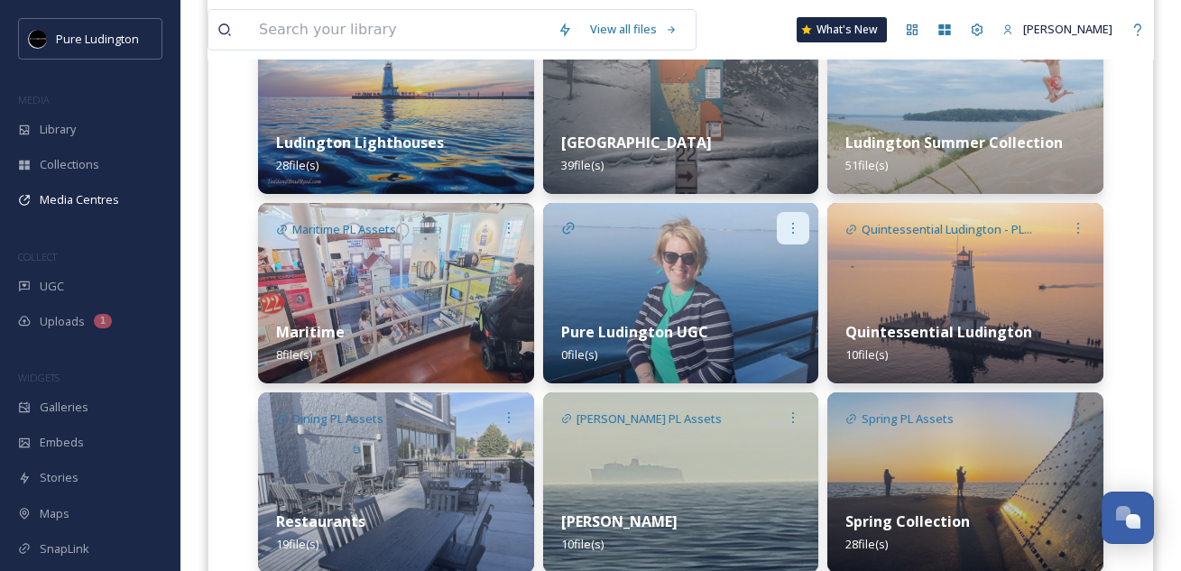
click at [795, 224] on icon at bounding box center [793, 228] width 14 height 14
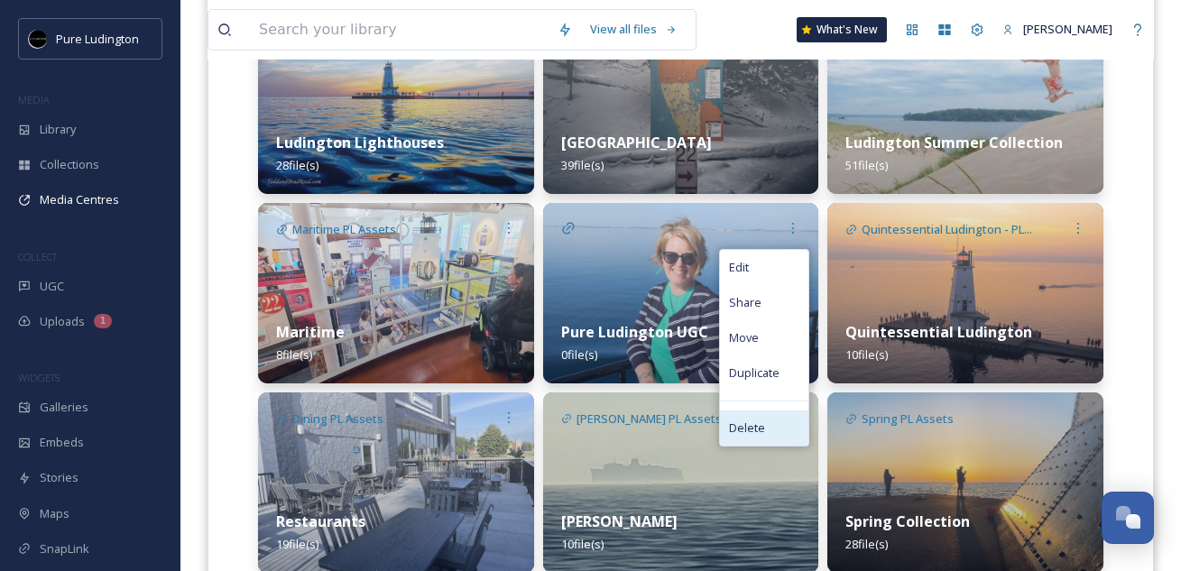
click at [758, 418] on div "Delete" at bounding box center [764, 427] width 88 height 35
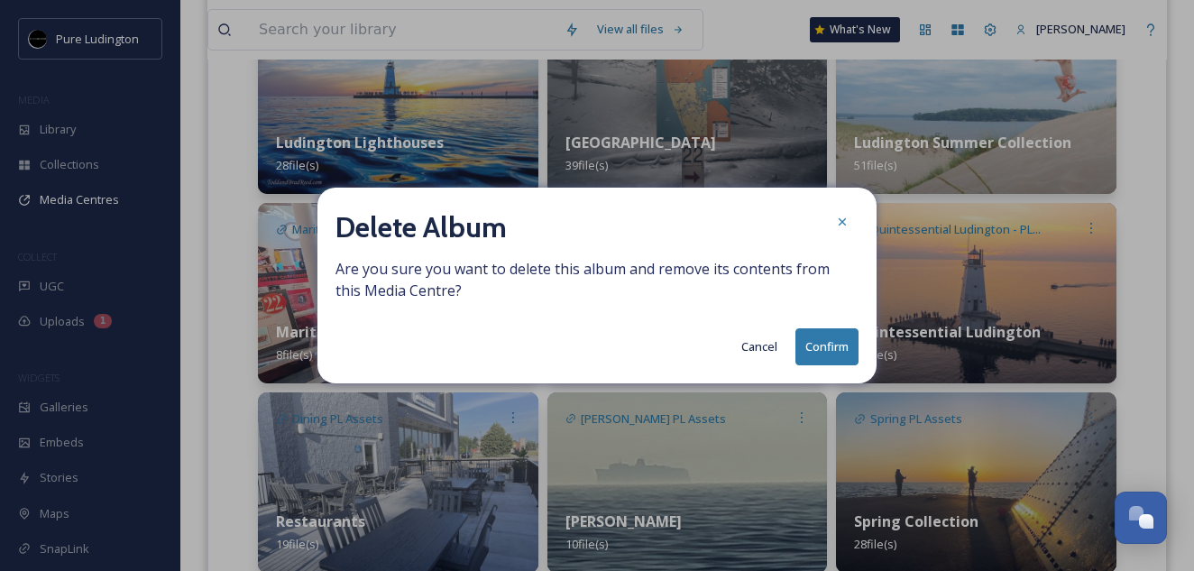
click at [819, 343] on button "Confirm" at bounding box center [826, 346] width 63 height 37
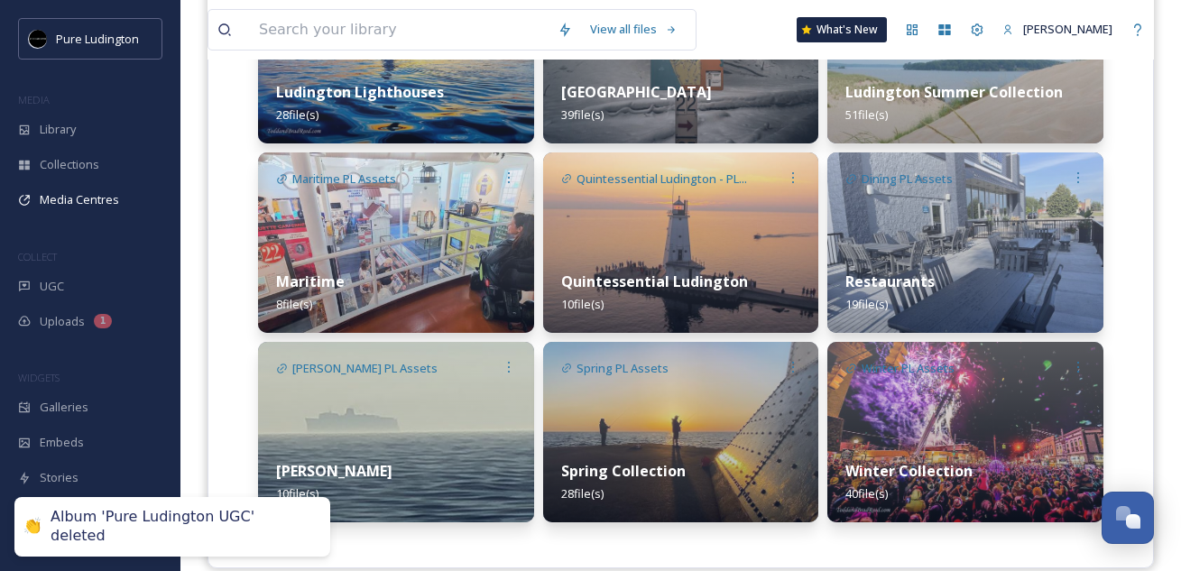
scroll to position [957, 0]
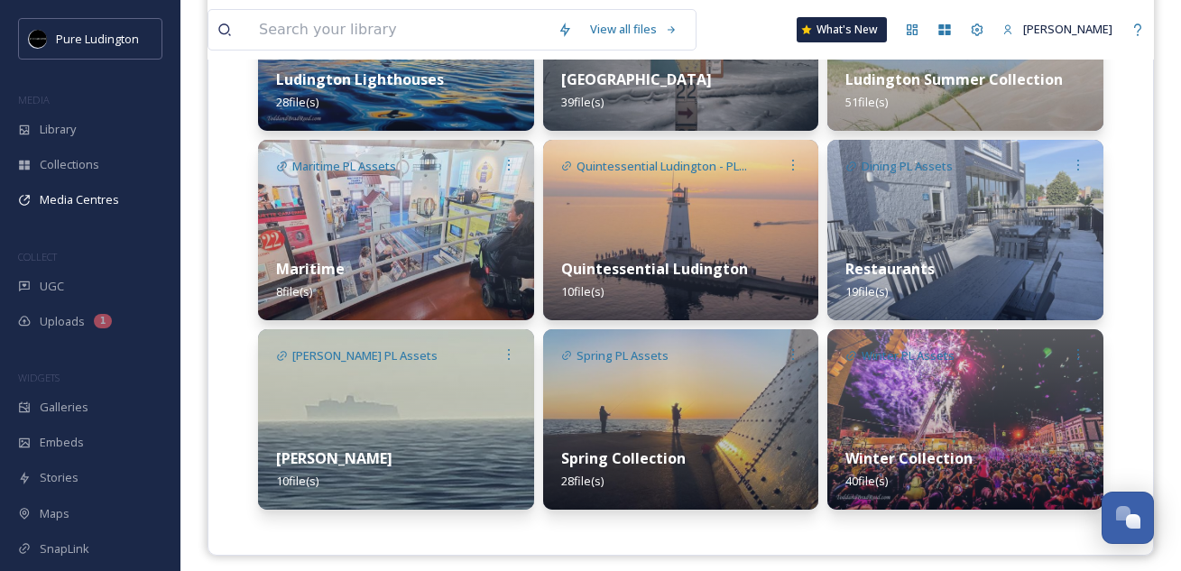
click at [743, 230] on img at bounding box center [681, 230] width 276 height 180
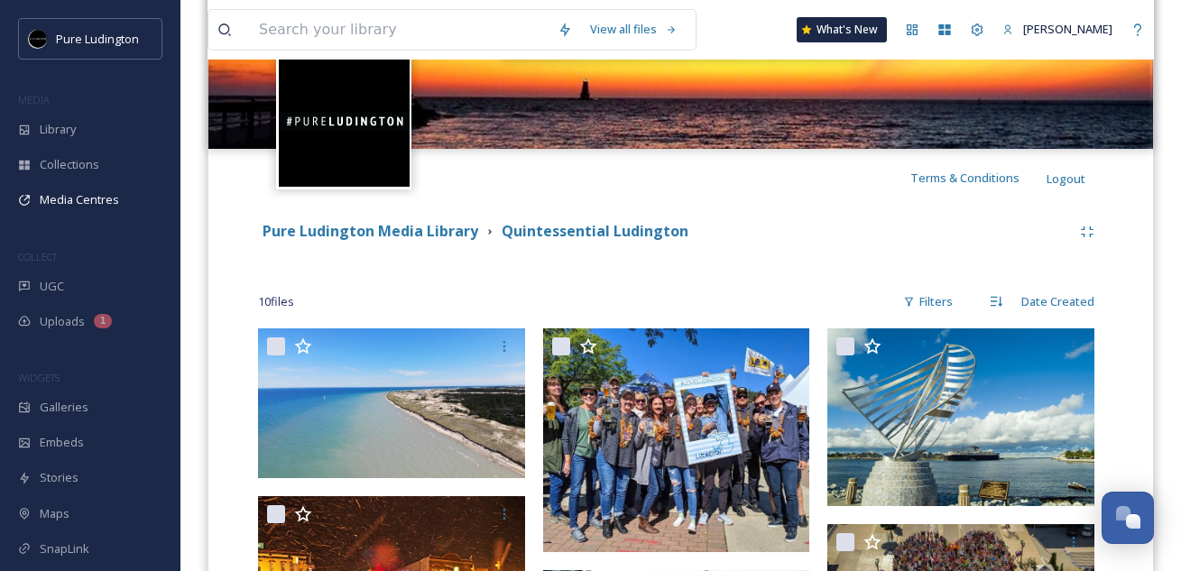
scroll to position [212, 0]
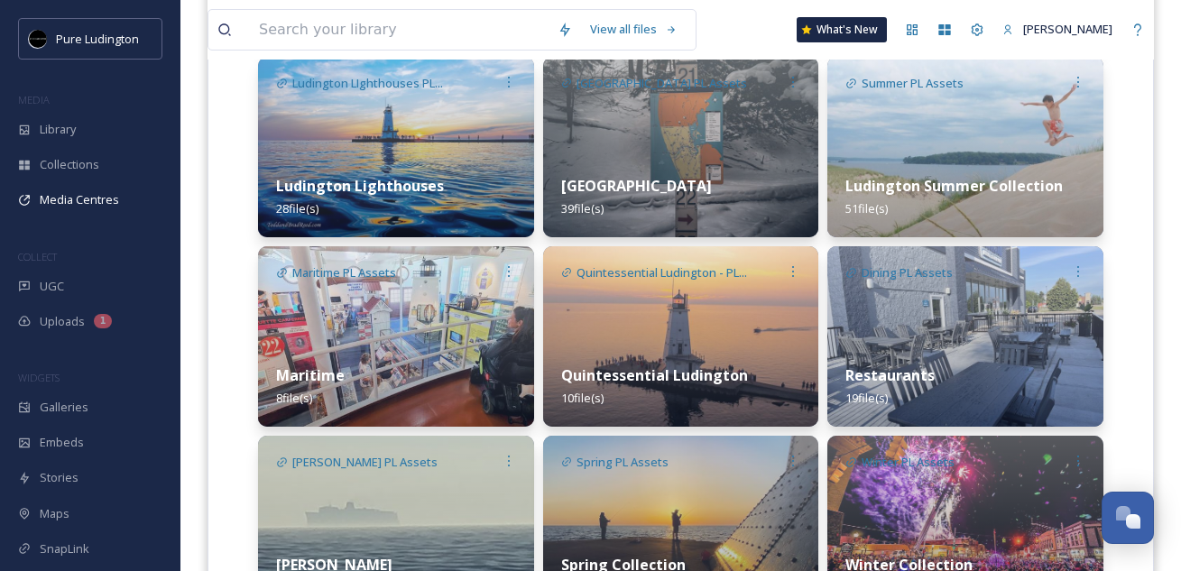
scroll to position [969, 0]
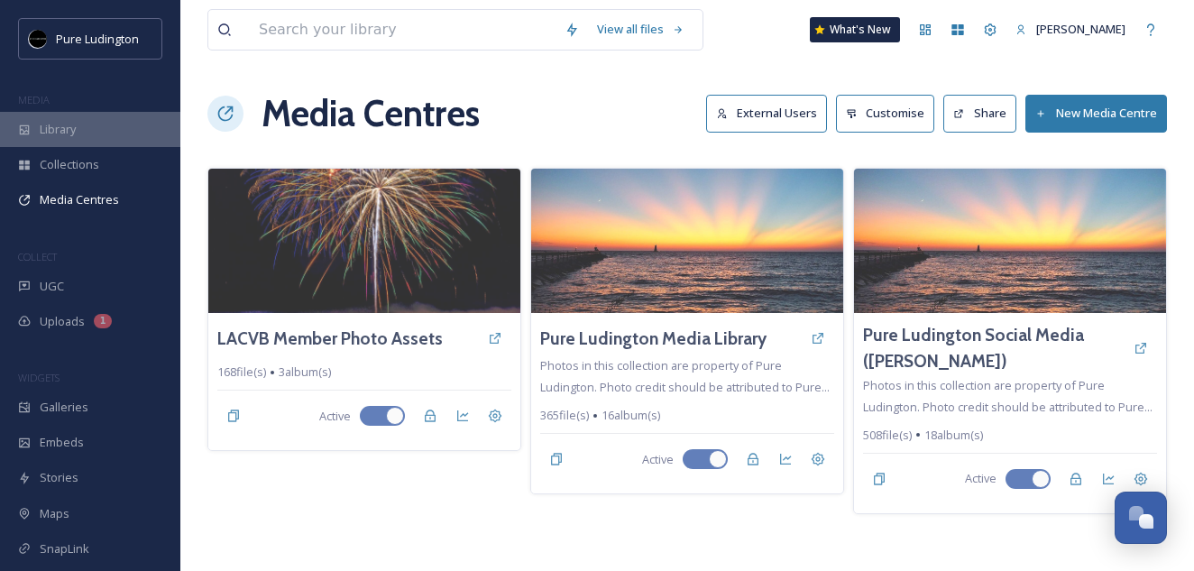
click at [62, 124] on span "Library" at bounding box center [58, 129] width 36 height 17
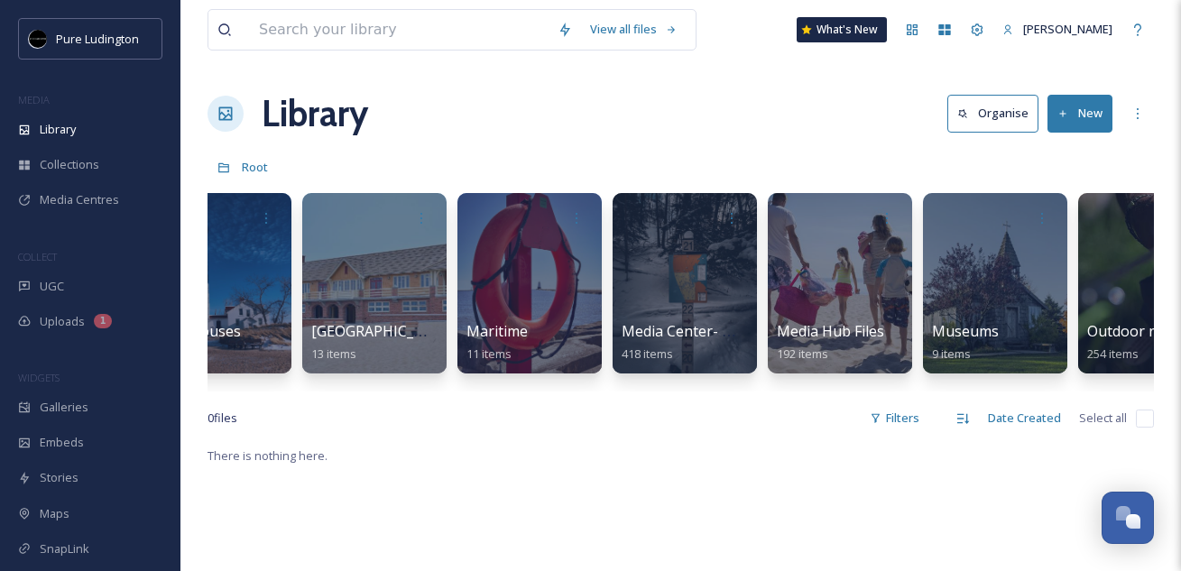
scroll to position [0, 1779]
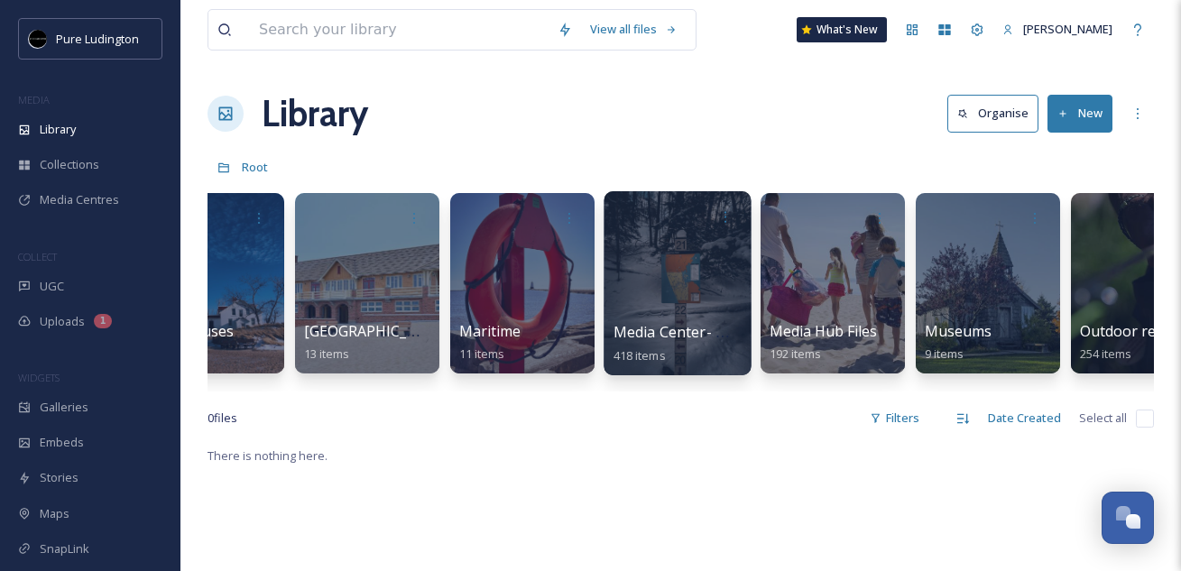
click at [639, 258] on div at bounding box center [676, 283] width 147 height 184
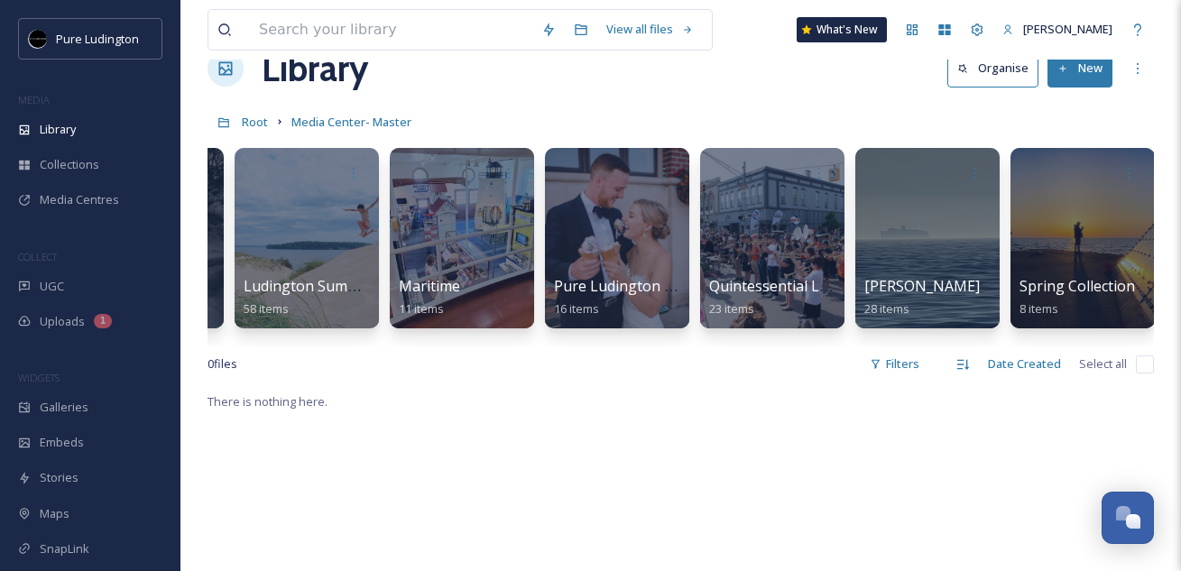
scroll to position [0, 1381]
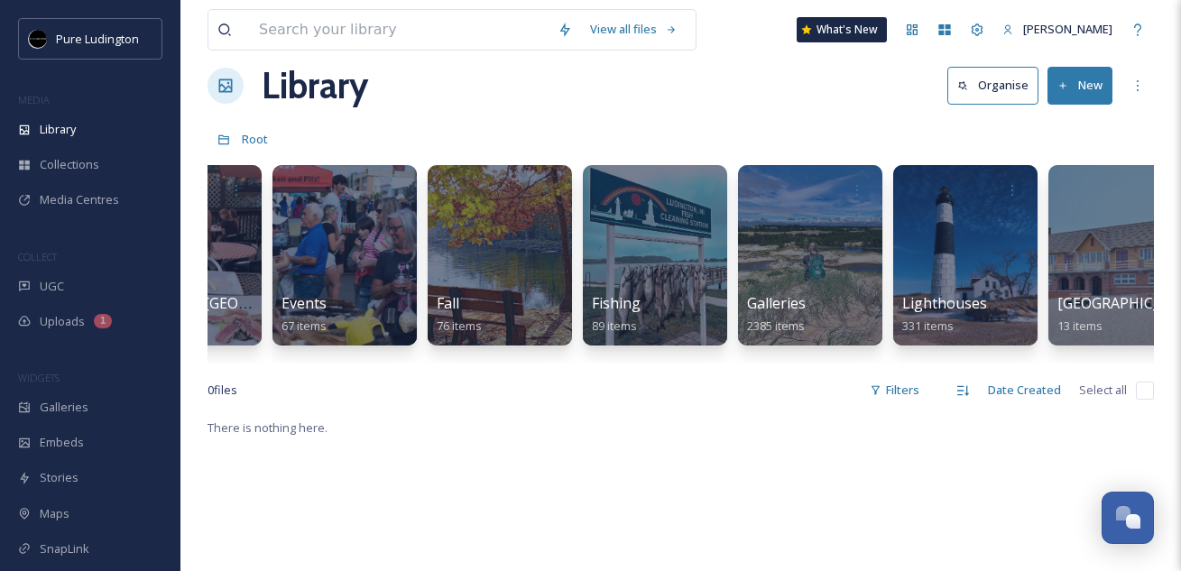
scroll to position [0, 1032]
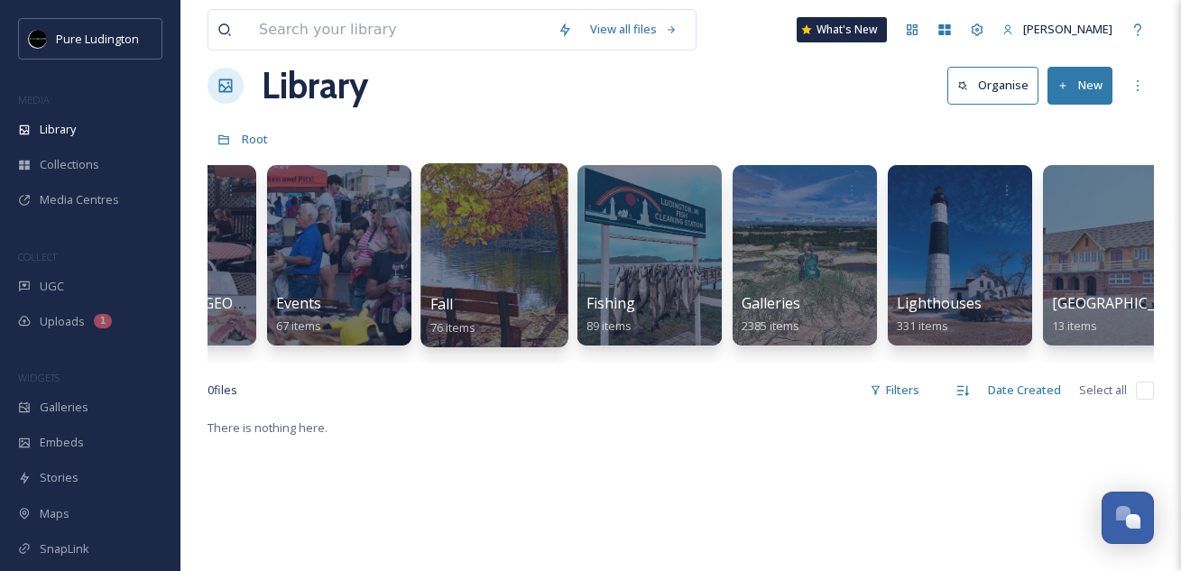
click at [465, 227] on div at bounding box center [493, 255] width 147 height 184
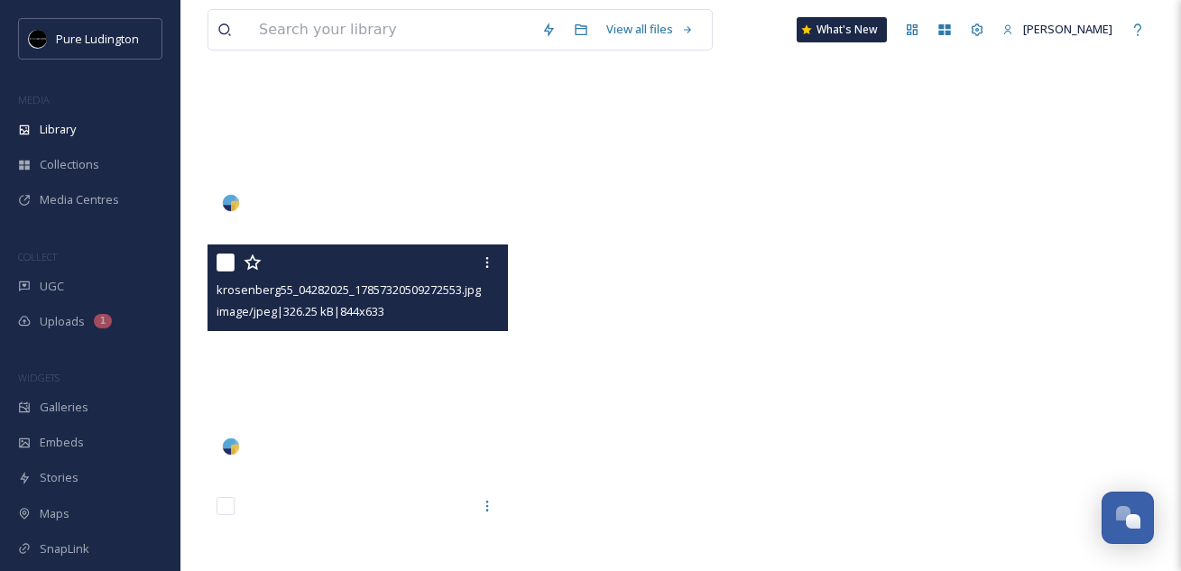
scroll to position [7683, 0]
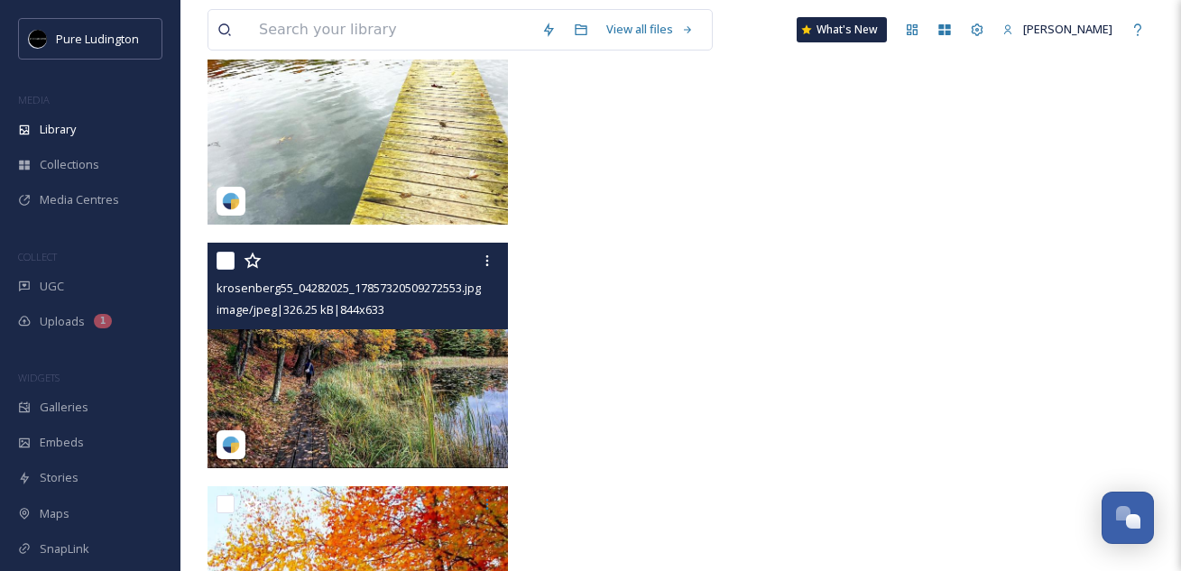
click at [396, 350] on img at bounding box center [357, 355] width 300 height 225
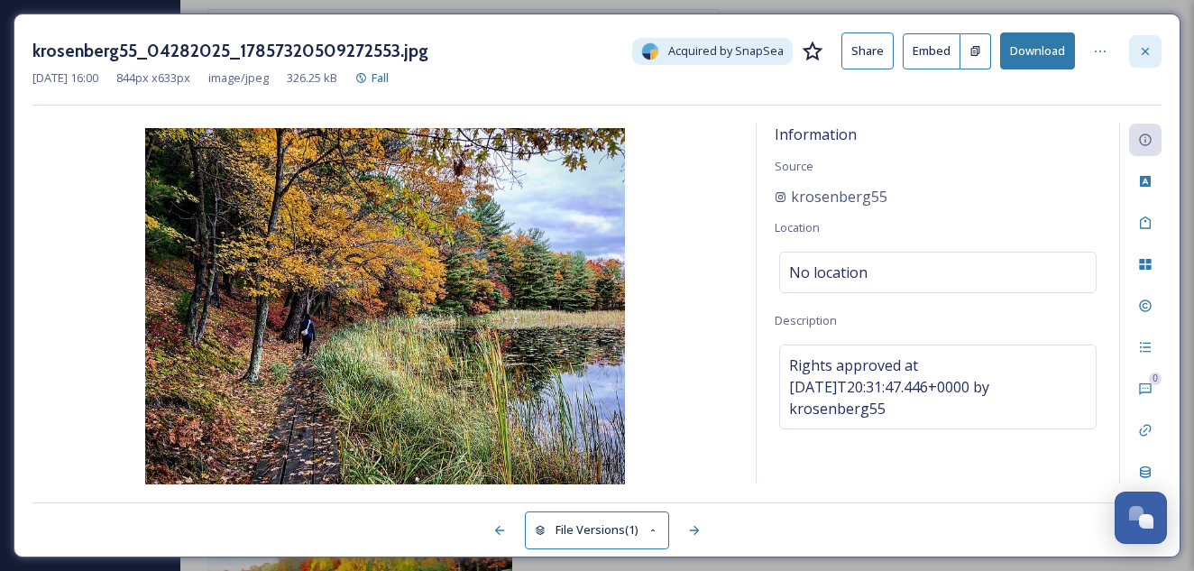
click at [1145, 55] on icon at bounding box center [1145, 51] width 14 height 14
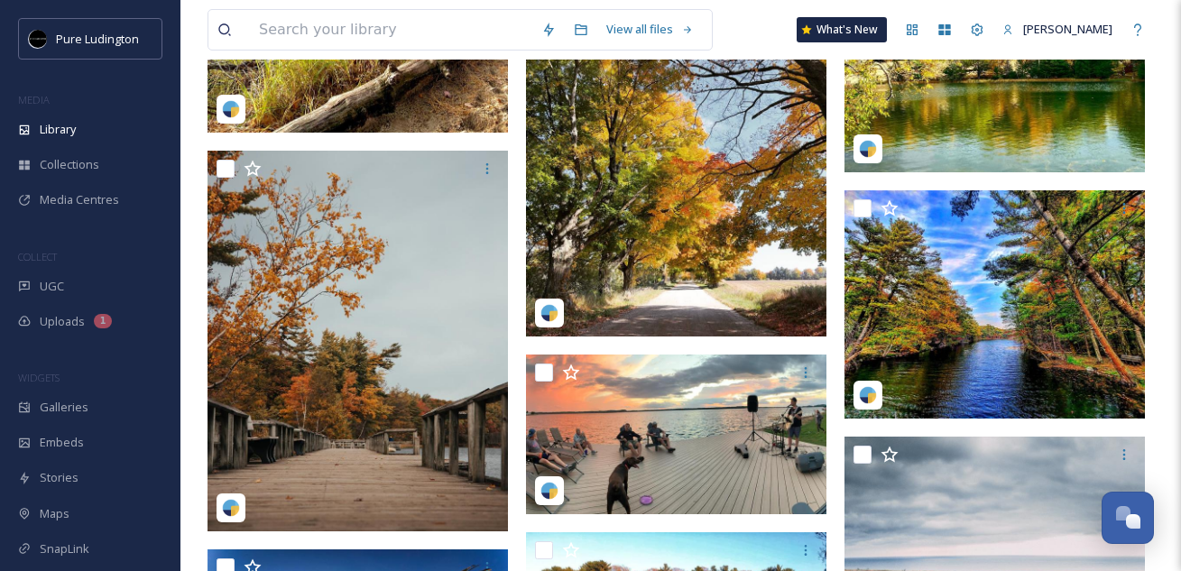
scroll to position [4018, 0]
